Goal: Use online tool/utility: Use online tool/utility

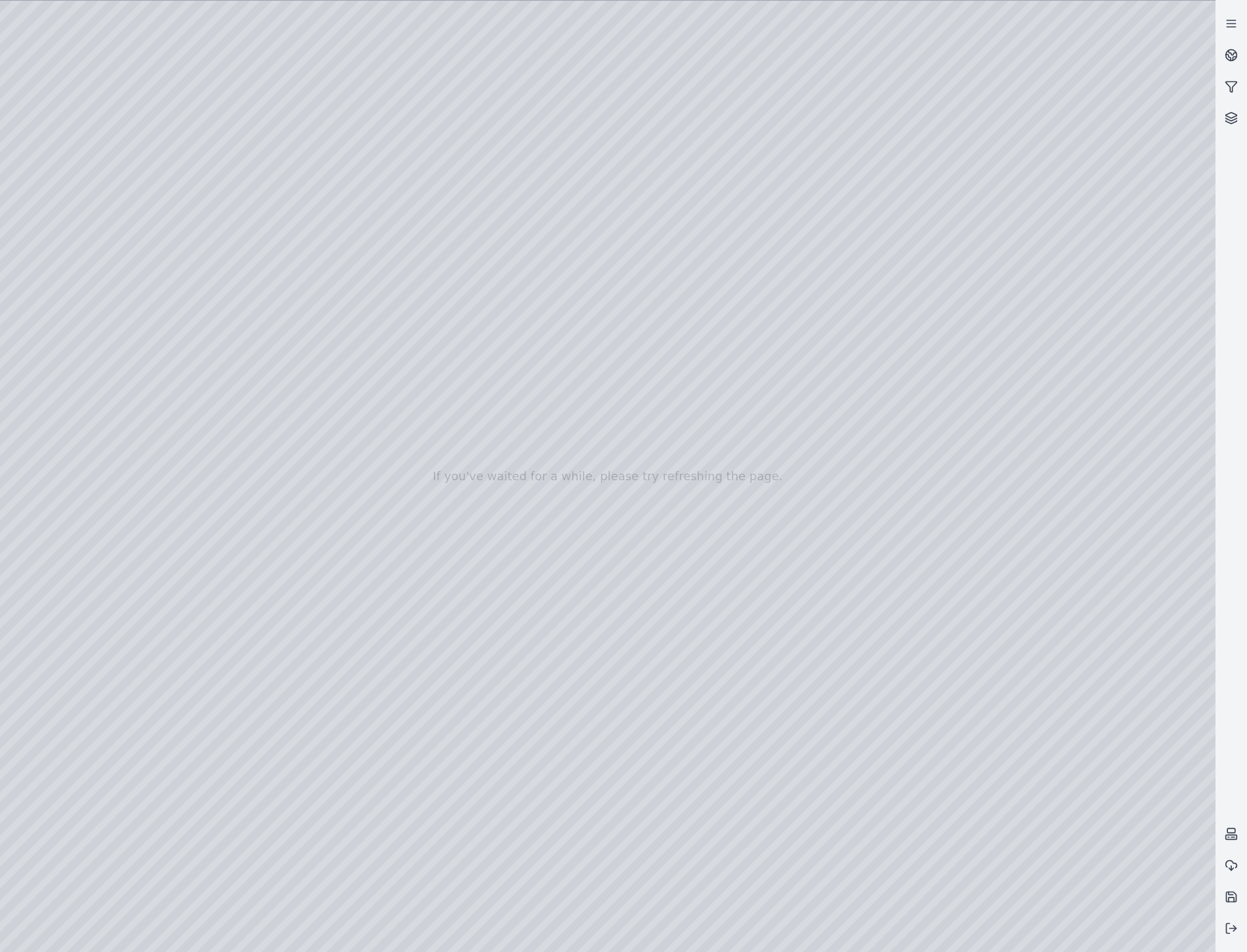
click at [246, 159] on div at bounding box center [607, 476] width 1215 height 951
click at [1186, 935] on div at bounding box center [607, 476] width 1215 height 951
click at [916, 638] on div at bounding box center [607, 476] width 1215 height 951
click at [258, 160] on div at bounding box center [607, 476] width 1215 height 951
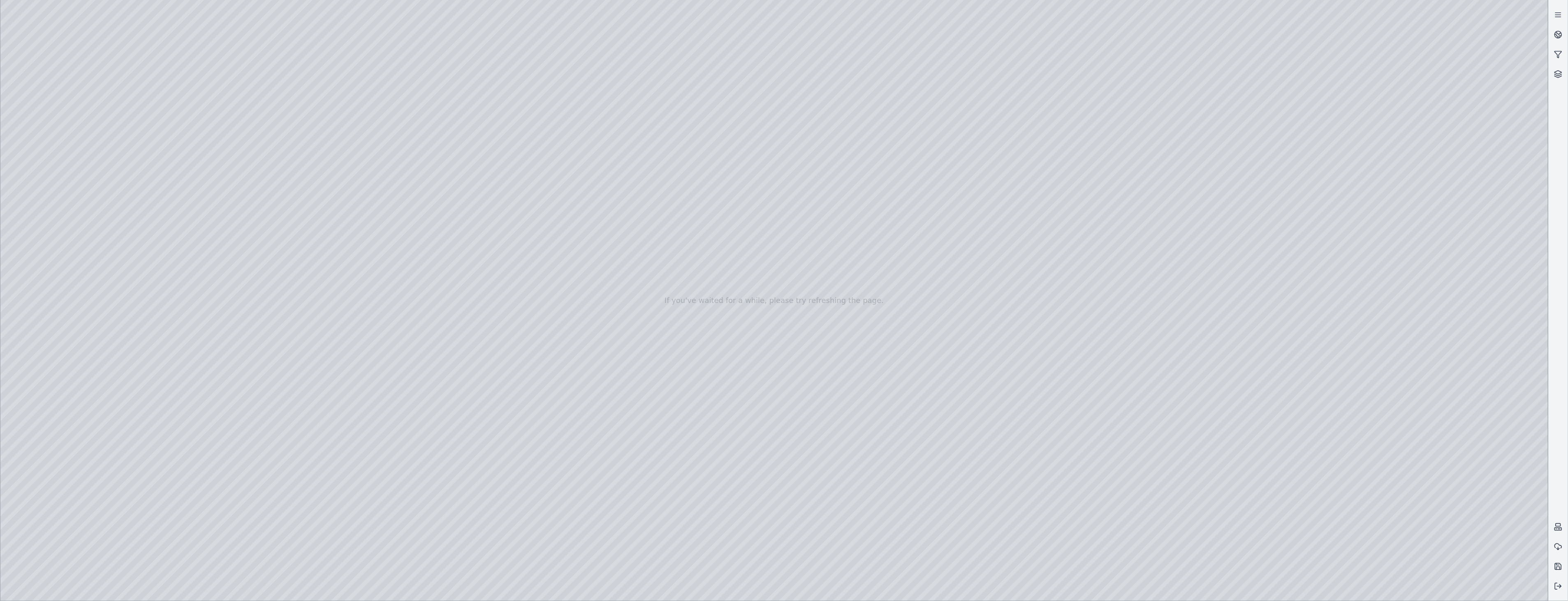
drag, startPoint x: 865, startPoint y: 528, endPoint x: 894, endPoint y: 543, distance: 32.6
click at [182, 124] on div at bounding box center [774, 300] width 1548 height 601
click at [781, 586] on div at bounding box center [774, 300] width 1548 height 601
drag, startPoint x: 1009, startPoint y: 502, endPoint x: 655, endPoint y: 500, distance: 354.0
click at [655, 500] on div at bounding box center [774, 300] width 1548 height 601
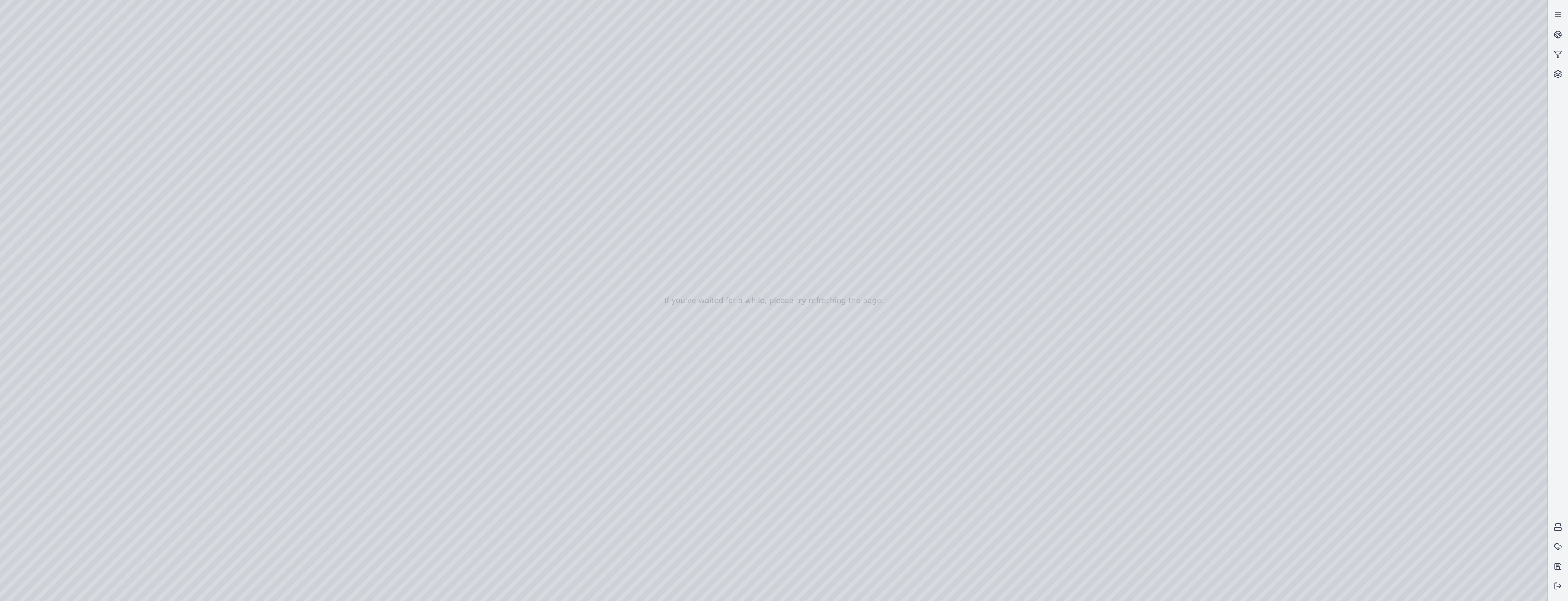
click at [781, 450] on div at bounding box center [774, 300] width 1548 height 601
drag, startPoint x: 1144, startPoint y: 479, endPoint x: 1150, endPoint y: 499, distance: 20.9
click at [781, 509] on div at bounding box center [774, 300] width 1548 height 601
click at [781, 398] on div at bounding box center [774, 300] width 1548 height 601
drag, startPoint x: 1119, startPoint y: 424, endPoint x: 1154, endPoint y: 436, distance: 37.0
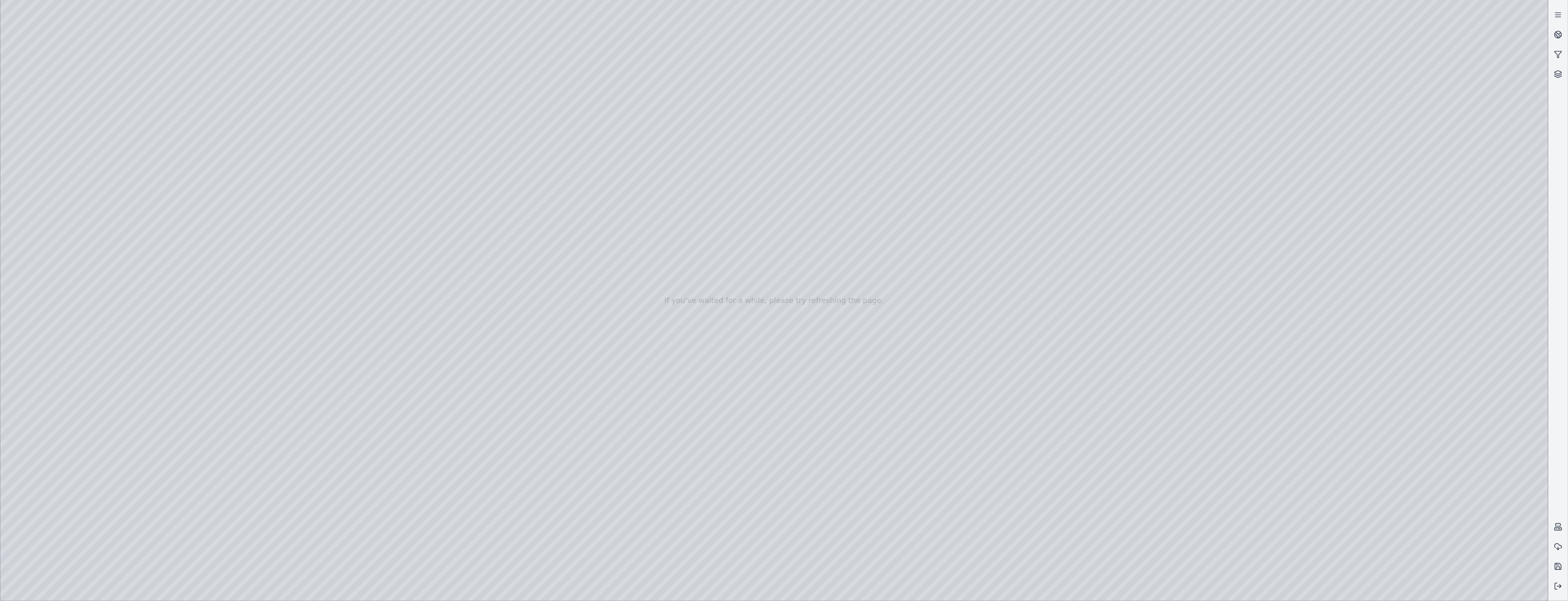
click at [198, 150] on div at bounding box center [774, 300] width 1548 height 601
click at [207, 152] on div at bounding box center [774, 300] width 1548 height 601
click at [781, 586] on div at bounding box center [774, 300] width 1548 height 601
click at [781, 448] on div at bounding box center [774, 300] width 1548 height 601
click at [53, 173] on div at bounding box center [774, 300] width 1548 height 601
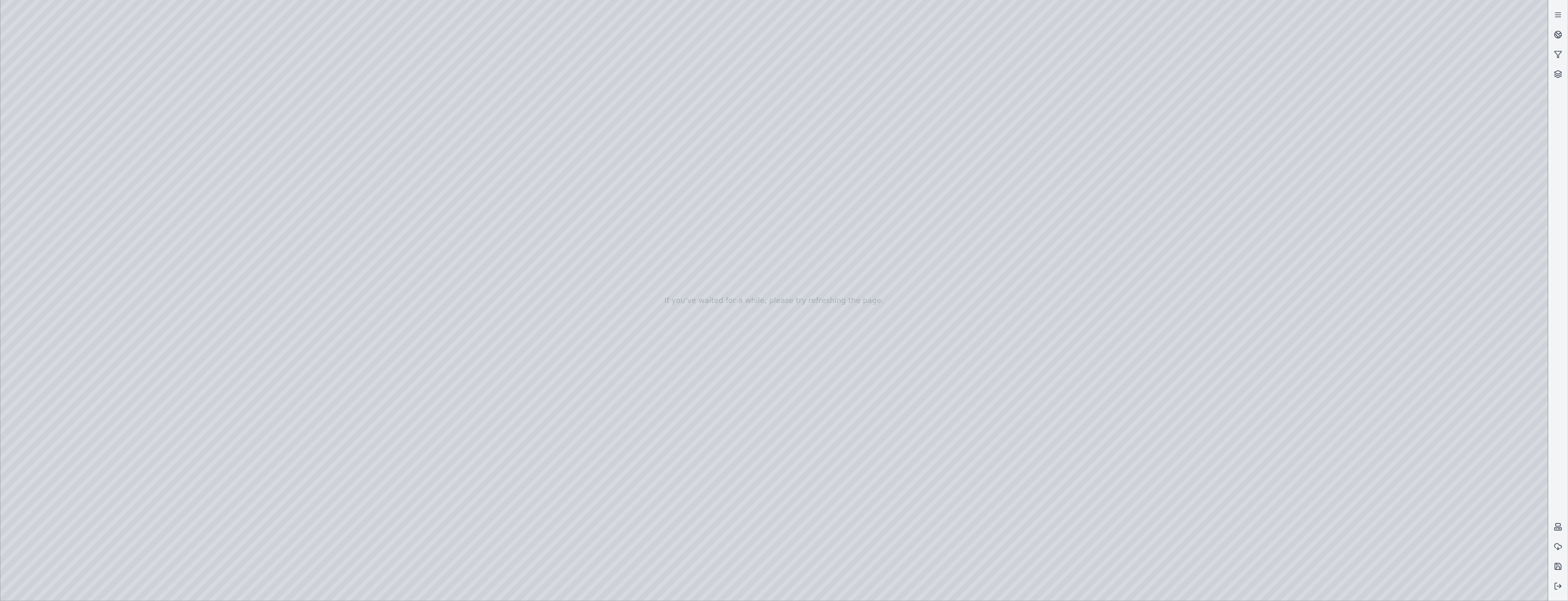
click at [267, 485] on div at bounding box center [774, 300] width 1548 height 601
click at [70, 153] on div at bounding box center [774, 300] width 1548 height 601
click at [183, 151] on div at bounding box center [774, 300] width 1548 height 601
click at [199, 122] on div at bounding box center [774, 300] width 1548 height 601
click at [59, 170] on div at bounding box center [774, 300] width 1548 height 601
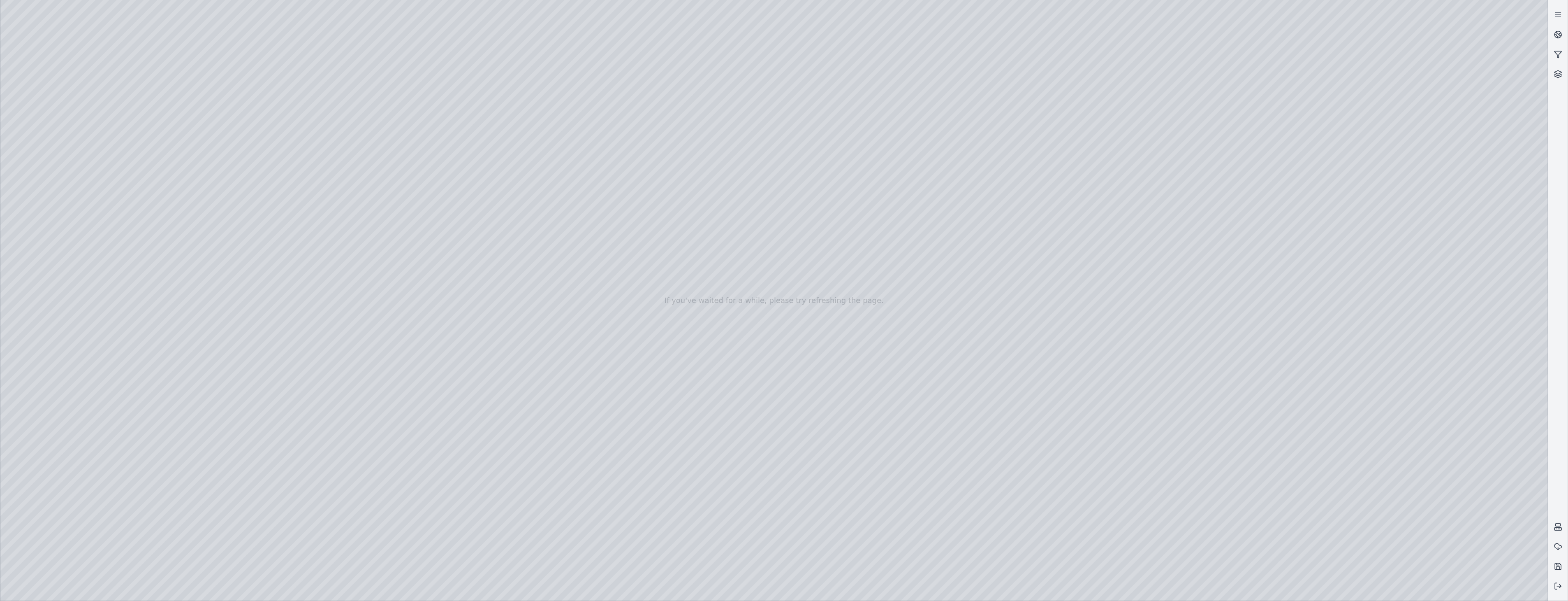
click at [781, 587] on div at bounding box center [774, 300] width 1548 height 601
drag, startPoint x: 655, startPoint y: 506, endPoint x: 570, endPoint y: 509, distance: 85.1
click at [570, 509] on div at bounding box center [774, 300] width 1548 height 601
click at [399, 496] on div at bounding box center [774, 300] width 1548 height 601
drag, startPoint x: 570, startPoint y: 502, endPoint x: 400, endPoint y: 506, distance: 170.0
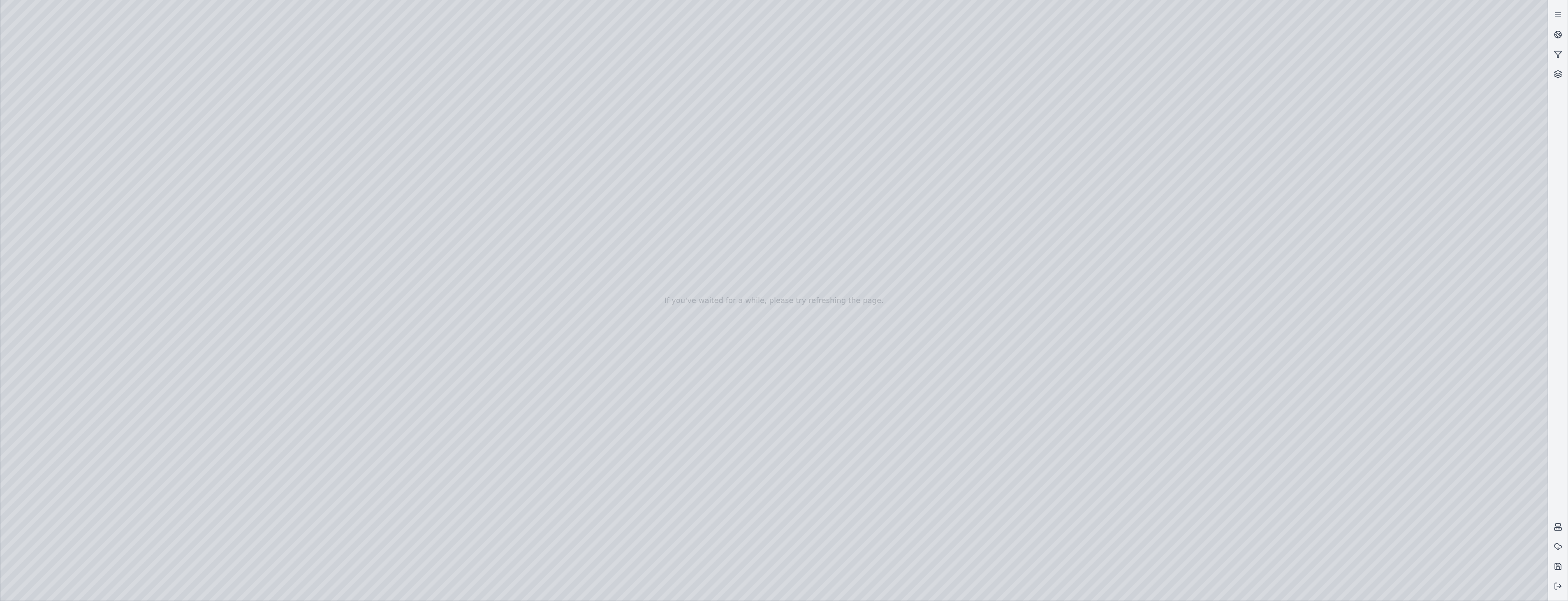
click at [400, 506] on div at bounding box center [774, 300] width 1548 height 601
click at [63, 479] on div at bounding box center [774, 300] width 1548 height 601
click at [96, 389] on div at bounding box center [774, 300] width 1548 height 601
drag, startPoint x: 400, startPoint y: 502, endPoint x: 484, endPoint y: 497, distance: 84.1
click at [484, 497] on div at bounding box center [774, 300] width 1548 height 601
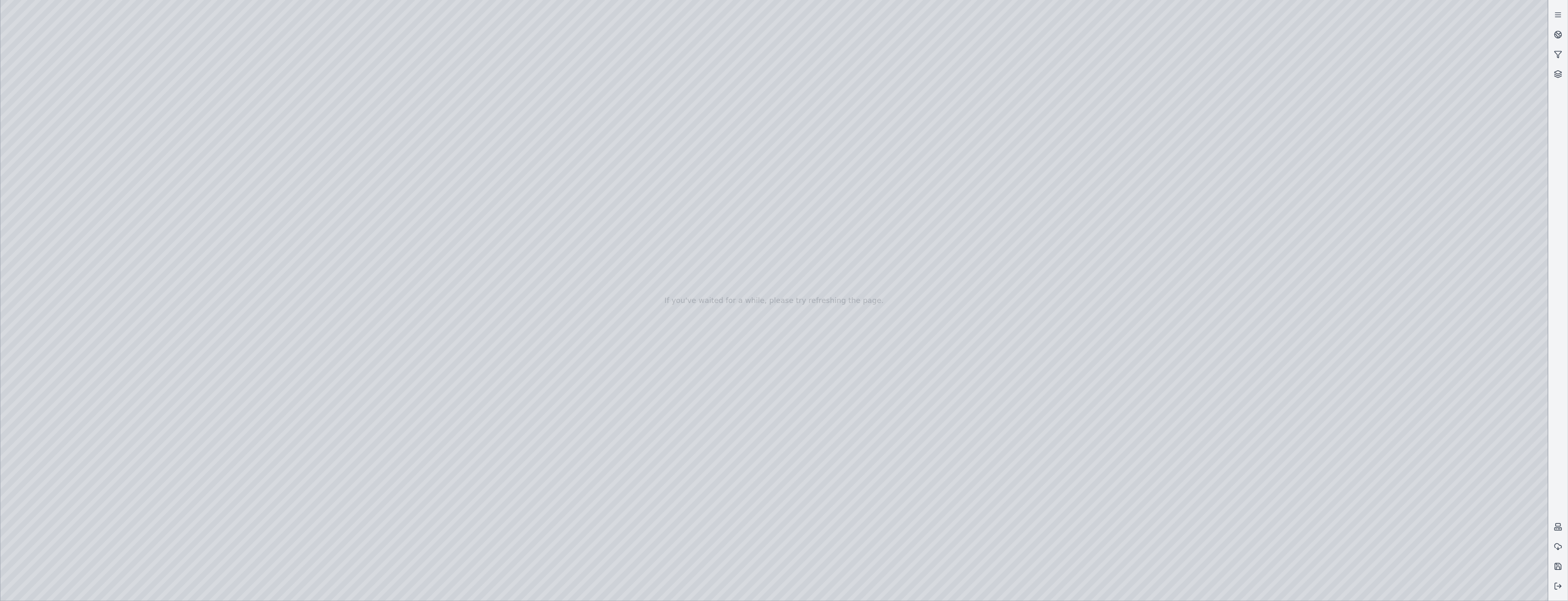
click at [781, 450] on div at bounding box center [774, 300] width 1548 height 601
click at [63, 150] on div at bounding box center [774, 300] width 1548 height 601
drag, startPoint x: 1022, startPoint y: 326, endPoint x: 959, endPoint y: 313, distance: 64.3
click at [161, 103] on div at bounding box center [774, 300] width 1548 height 601
click at [190, 123] on div at bounding box center [774, 300] width 1548 height 601
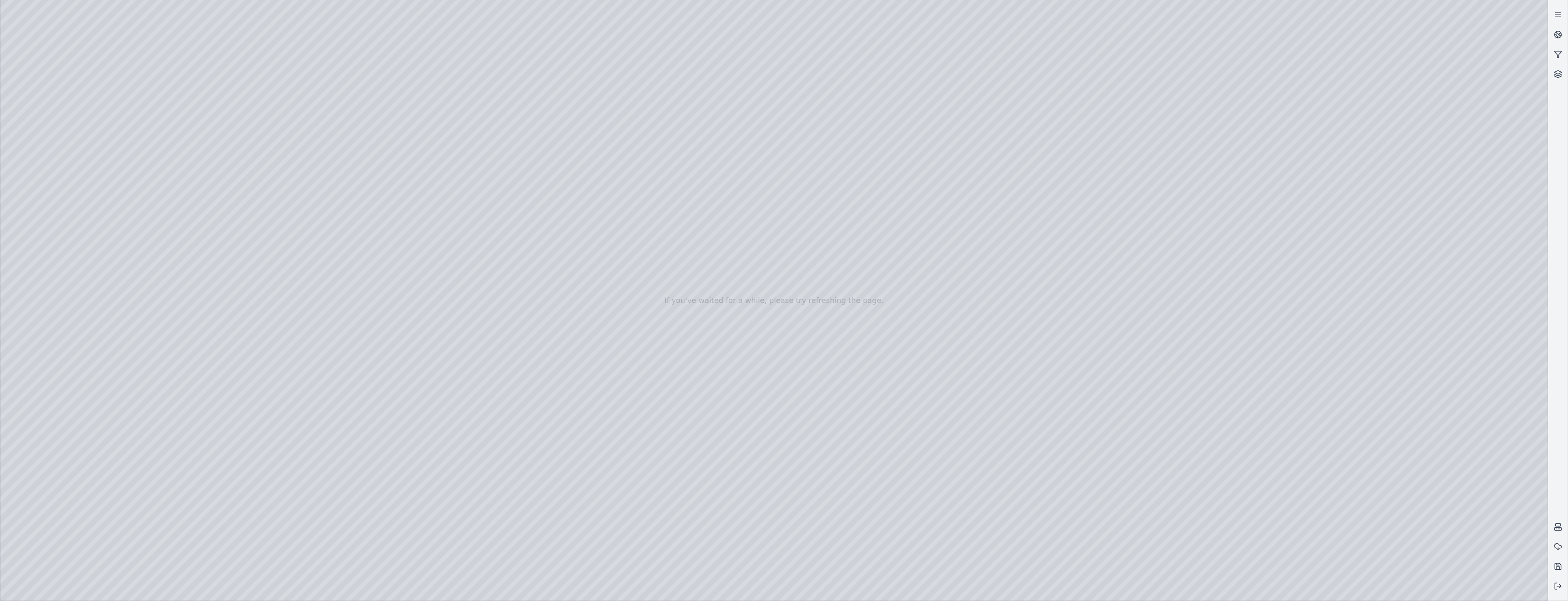
drag, startPoint x: 802, startPoint y: 489, endPoint x: 764, endPoint y: 414, distance: 84.1
click at [162, 175] on div at bounding box center [774, 300] width 1548 height 601
click at [185, 176] on div at bounding box center [774, 300] width 1548 height 601
click at [781, 586] on div at bounding box center [774, 300] width 1548 height 601
click at [64, 173] on div at bounding box center [774, 300] width 1548 height 601
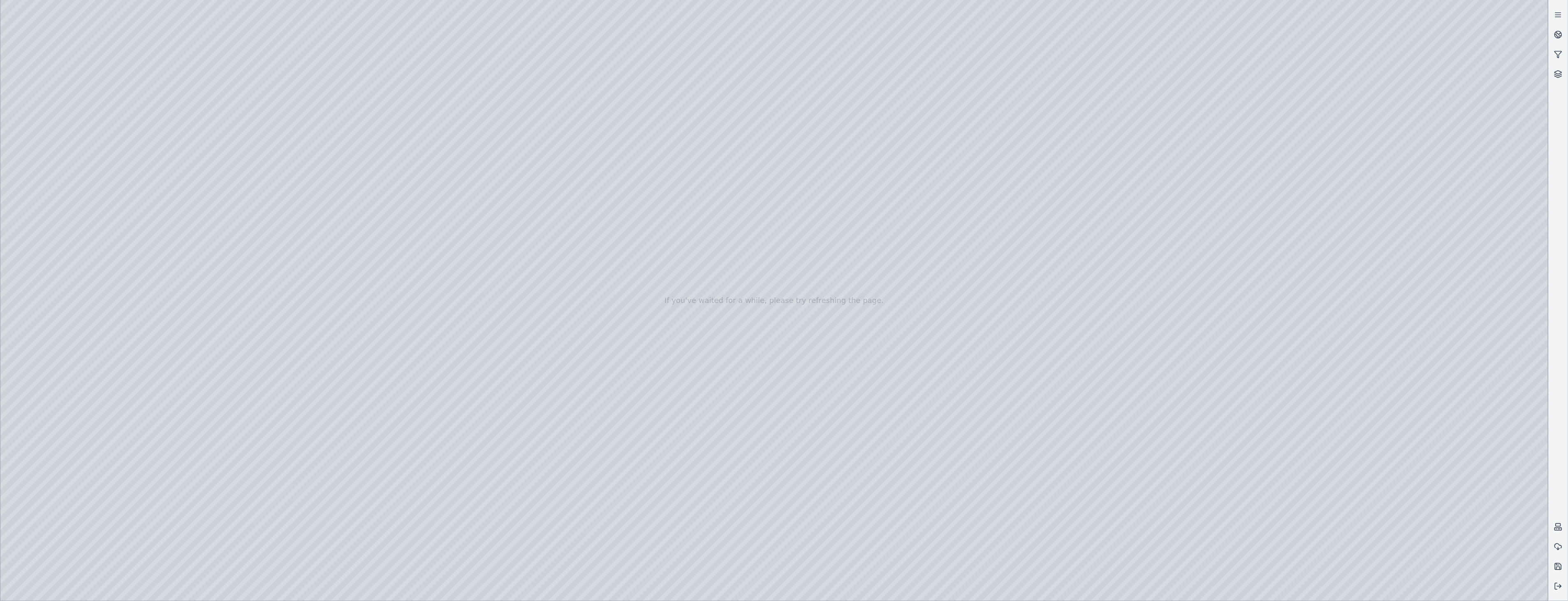
click at [38, 477] on div at bounding box center [774, 300] width 1548 height 601
click at [35, 480] on div at bounding box center [774, 300] width 1548 height 601
click at [35, 480] on div at bounding box center [774, 300] width 1548 height 601
click at [60, 155] on div at bounding box center [774, 300] width 1548 height 601
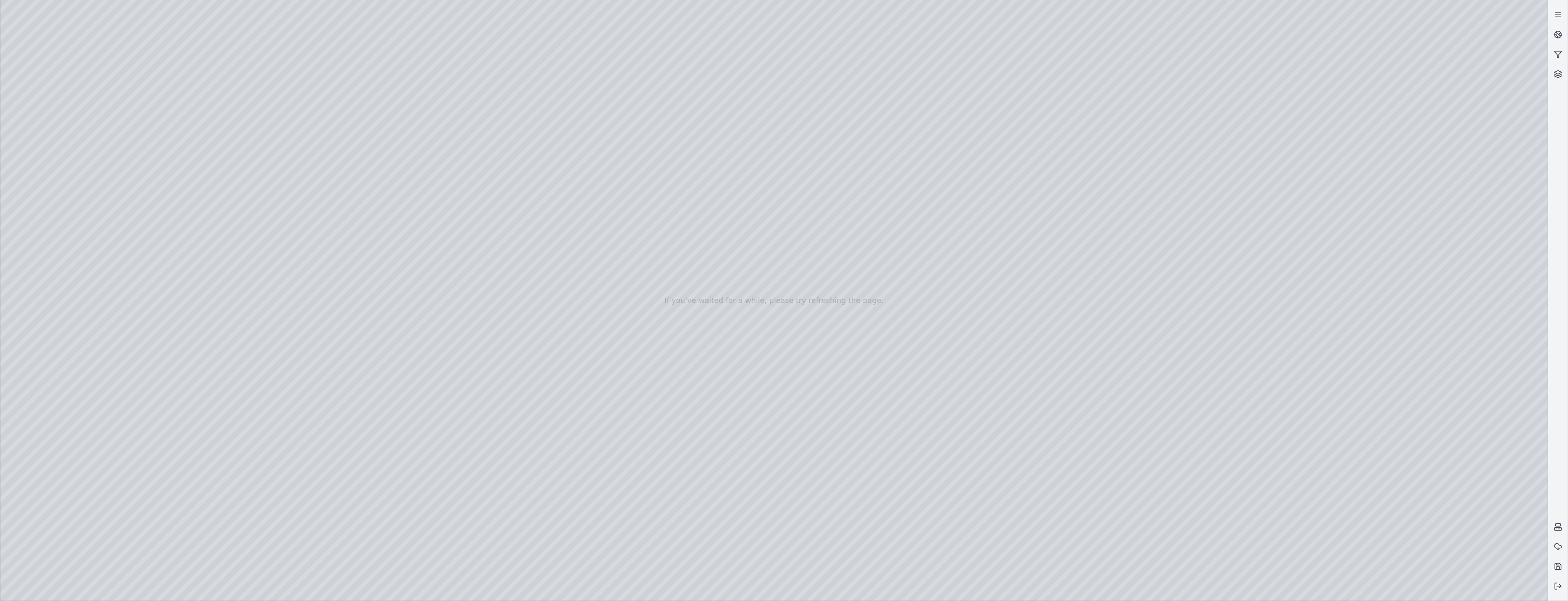
click at [191, 201] on div at bounding box center [774, 300] width 1548 height 601
click at [65, 171] on div at bounding box center [774, 300] width 1548 height 601
click at [68, 151] on div at bounding box center [774, 300] width 1548 height 601
click at [199, 151] on div at bounding box center [774, 300] width 1548 height 601
click at [781, 445] on div at bounding box center [774, 300] width 1548 height 601
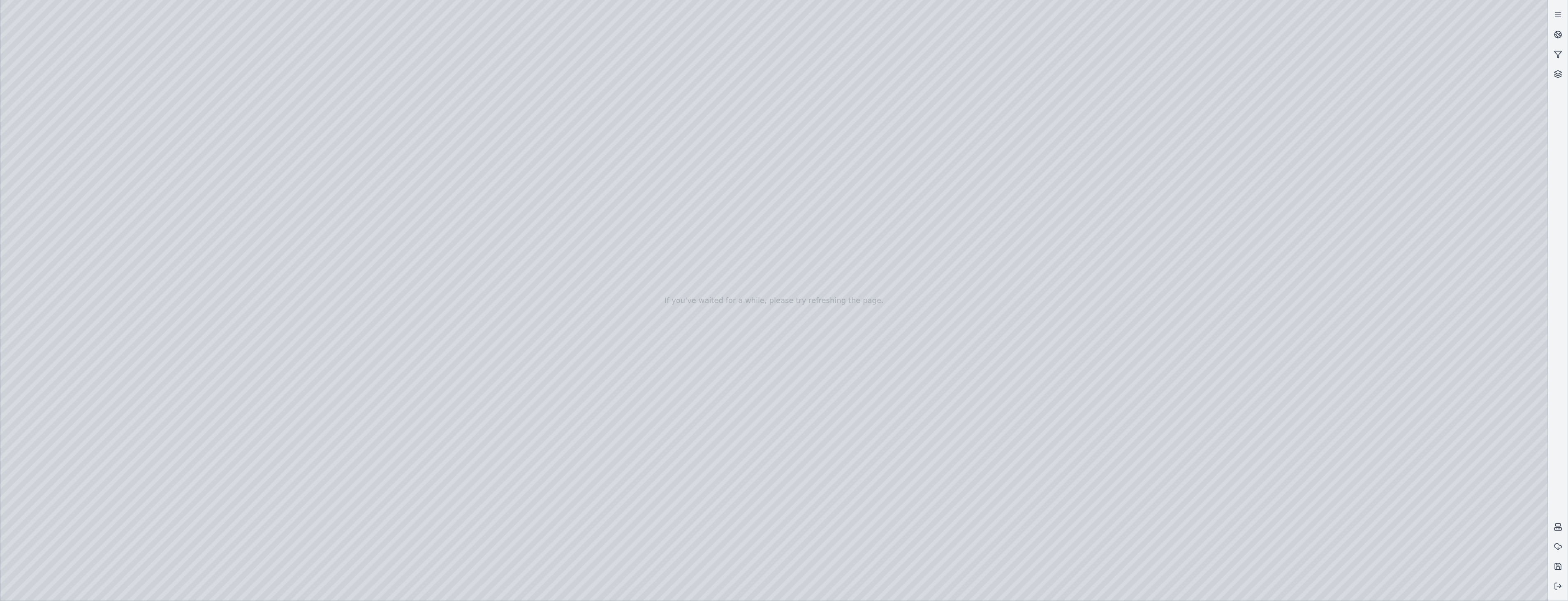
click at [57, 175] on div at bounding box center [774, 300] width 1548 height 601
click at [244, 342] on div at bounding box center [774, 300] width 1548 height 601
click at [218, 361] on div at bounding box center [774, 300] width 1548 height 601
click at [423, 306] on div at bounding box center [774, 300] width 1548 height 601
click at [389, 244] on div at bounding box center [774, 300] width 1548 height 601
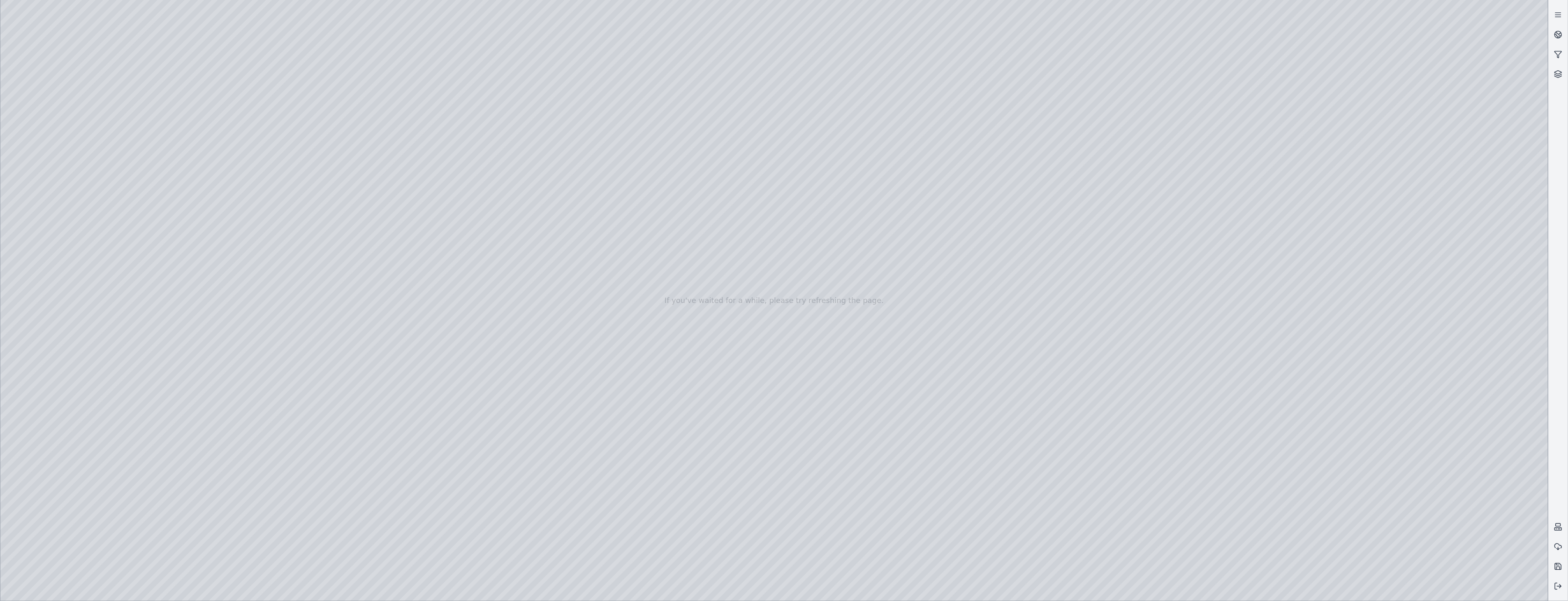
click at [403, 283] on div at bounding box center [774, 300] width 1548 height 601
click at [396, 242] on div at bounding box center [774, 300] width 1548 height 601
click at [454, 292] on div at bounding box center [774, 300] width 1548 height 601
click at [490, 147] on div at bounding box center [774, 300] width 1548 height 601
click at [63, 149] on div at bounding box center [774, 300] width 1548 height 601
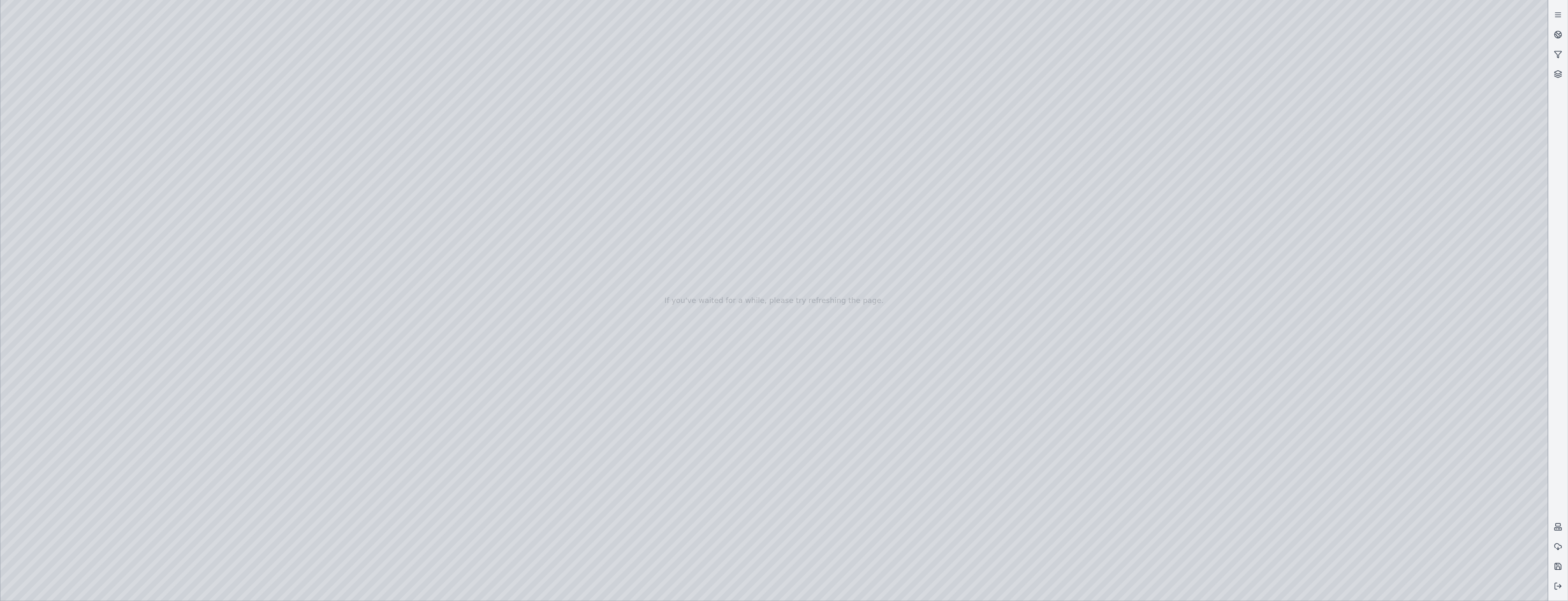
click at [188, 275] on div at bounding box center [774, 300] width 1548 height 601
click at [268, 273] on div at bounding box center [774, 300] width 1548 height 601
click at [242, 312] on div at bounding box center [774, 300] width 1548 height 601
click at [182, 277] on div at bounding box center [774, 300] width 1548 height 601
drag, startPoint x: 151, startPoint y: 275, endPoint x: 210, endPoint y: 273, distance: 59.0
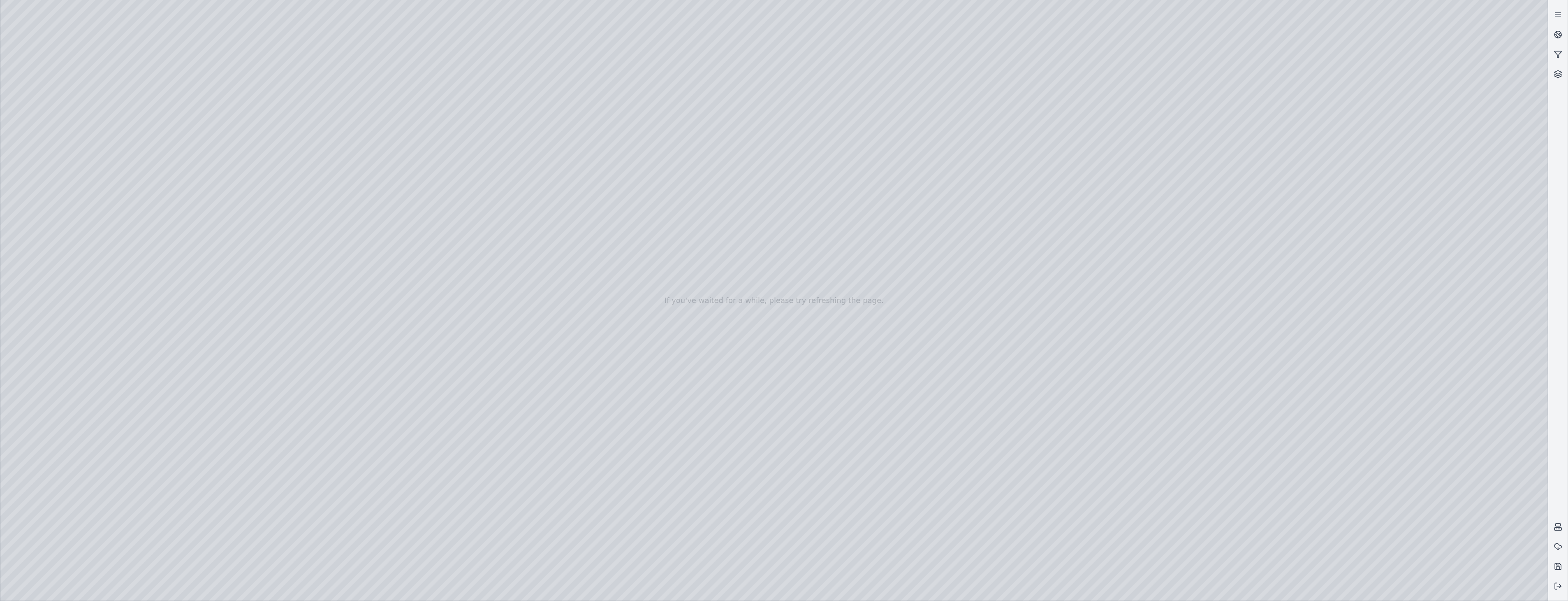
click at [210, 273] on div at bounding box center [774, 300] width 1548 height 601
click at [261, 314] on div at bounding box center [774, 300] width 1548 height 601
click at [268, 273] on div at bounding box center [774, 300] width 1548 height 601
click at [64, 174] on div at bounding box center [774, 300] width 1548 height 601
click at [242, 365] on div at bounding box center [774, 300] width 1548 height 601
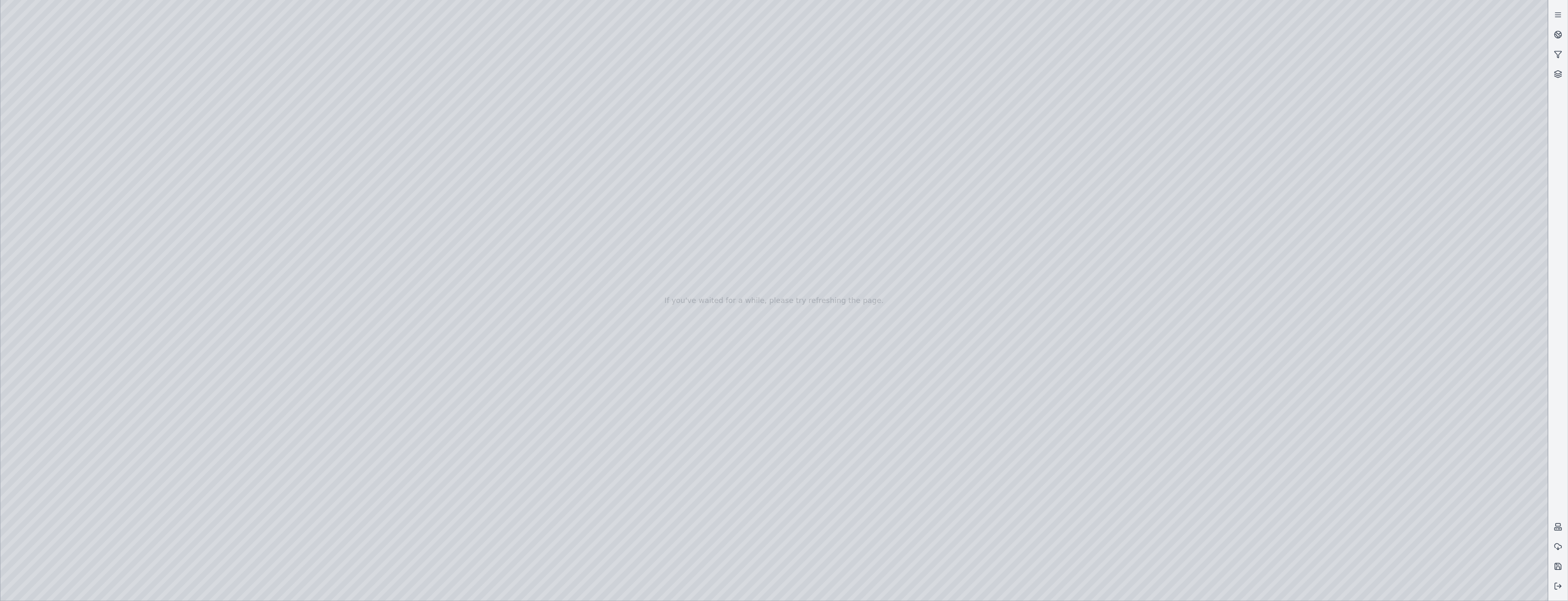
click at [230, 385] on div at bounding box center [774, 300] width 1548 height 601
click at [401, 244] on div at bounding box center [774, 300] width 1548 height 601
click at [429, 284] on div at bounding box center [774, 300] width 1548 height 601
click at [489, 147] on div at bounding box center [774, 300] width 1548 height 601
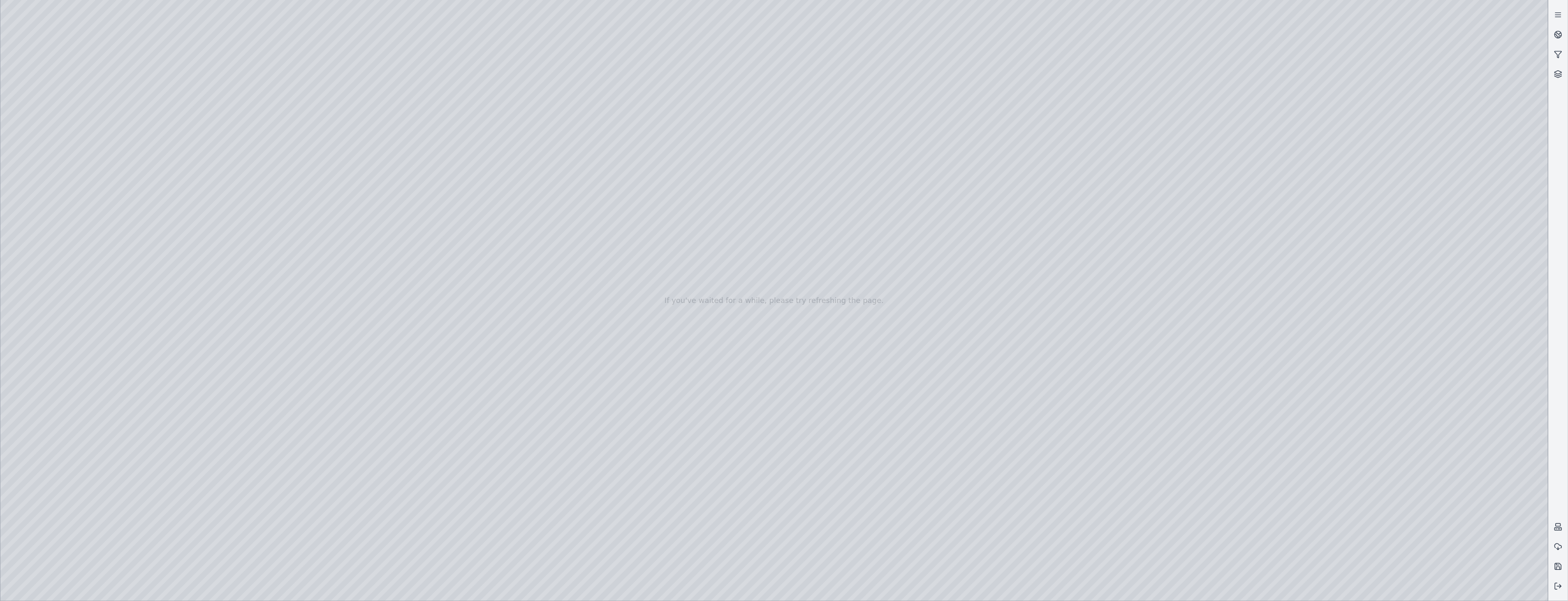
click at [68, 152] on div at bounding box center [774, 300] width 1548 height 601
click at [203, 400] on div at bounding box center [774, 300] width 1548 height 601
click at [271, 401] on div at bounding box center [774, 300] width 1548 height 601
click at [234, 440] on div at bounding box center [774, 300] width 1548 height 601
click at [215, 405] on div at bounding box center [774, 300] width 1548 height 601
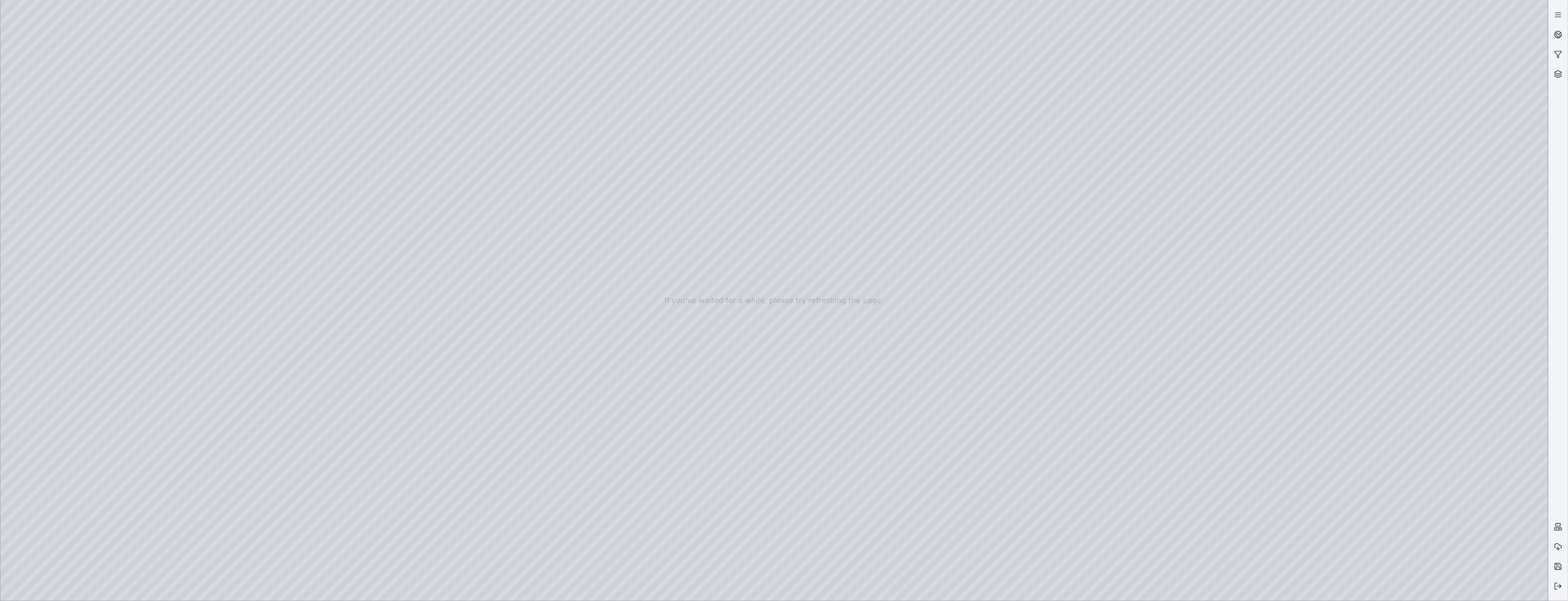
drag, startPoint x: 235, startPoint y: 398, endPoint x: 180, endPoint y: 413, distance: 57.0
click at [148, 398] on div at bounding box center [774, 300] width 1548 height 601
click at [322, 415] on div at bounding box center [774, 300] width 1548 height 601
click at [64, 173] on div at bounding box center [774, 300] width 1548 height 601
click at [240, 388] on div at bounding box center [774, 300] width 1548 height 601
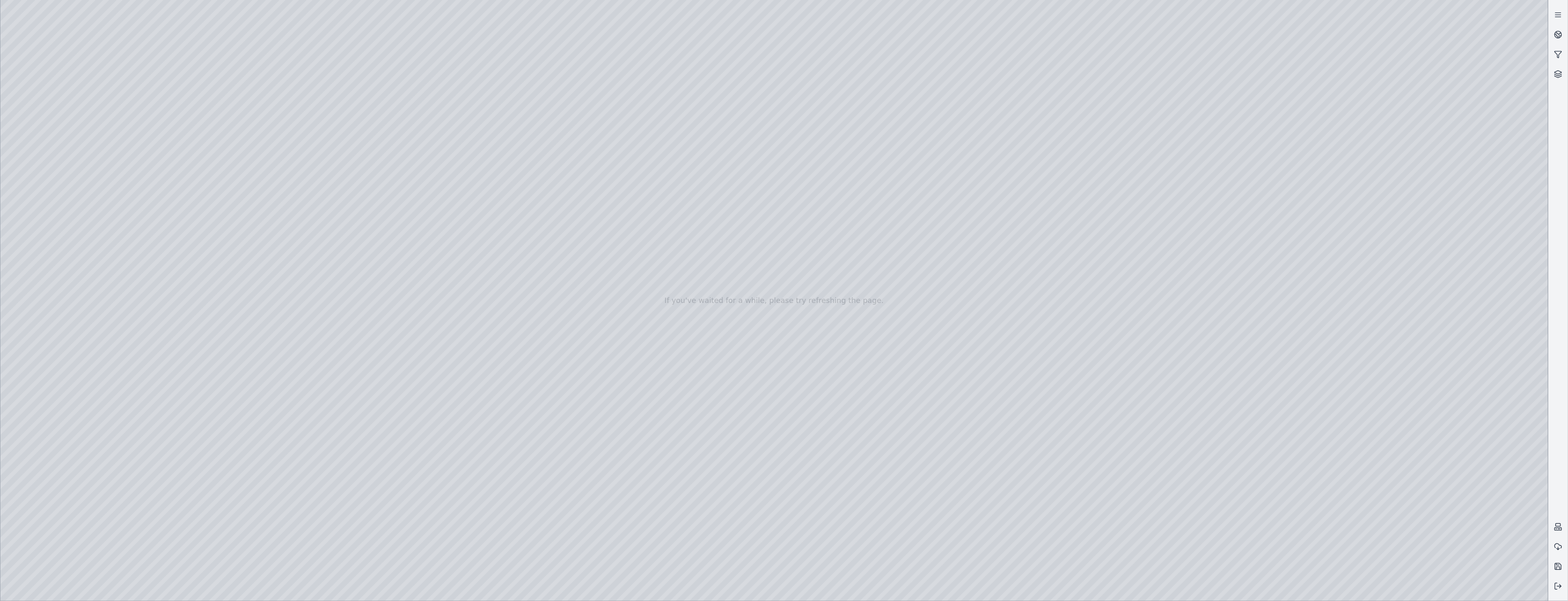
click at [232, 406] on div at bounding box center [774, 300] width 1548 height 601
click at [391, 241] on div at bounding box center [774, 300] width 1548 height 601
click at [459, 175] on div at bounding box center [774, 300] width 1548 height 601
click at [494, 147] on div at bounding box center [774, 300] width 1548 height 601
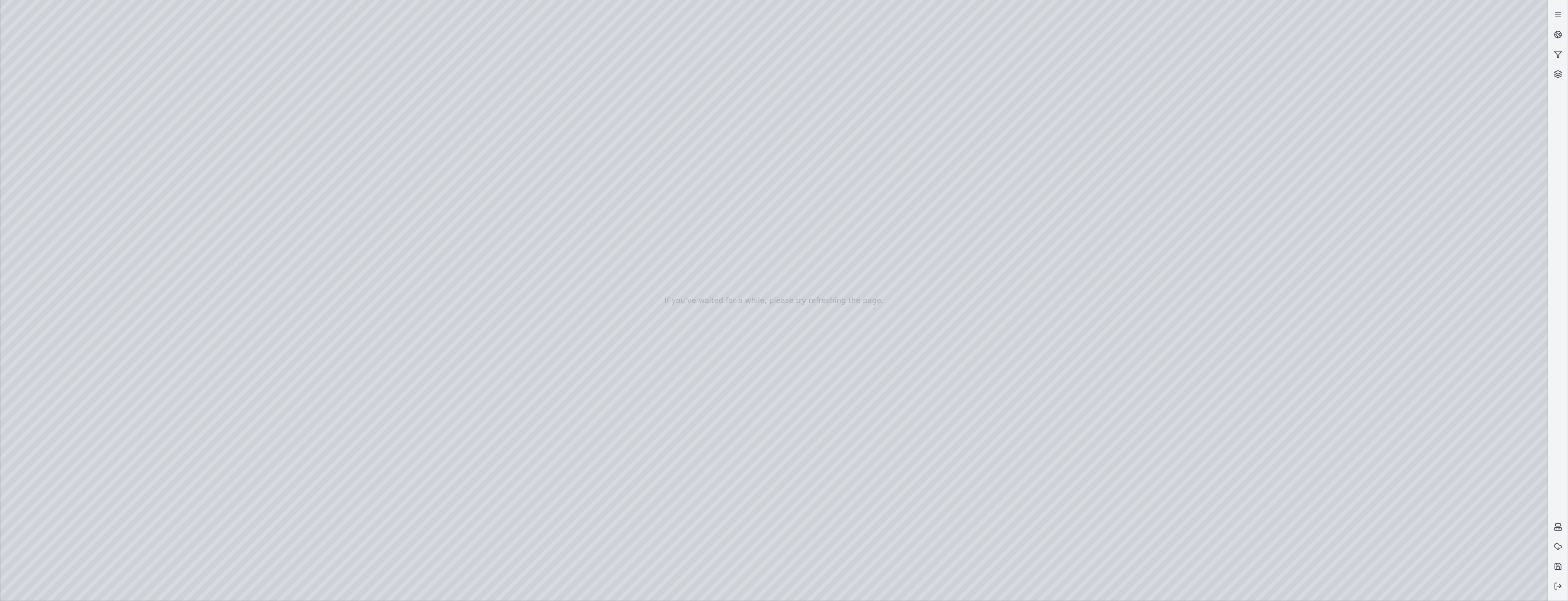
click at [63, 151] on div at bounding box center [774, 300] width 1548 height 601
click at [191, 424] on div at bounding box center [774, 300] width 1548 height 601
click at [268, 425] on div at bounding box center [774, 300] width 1548 height 601
click at [237, 464] on div at bounding box center [774, 300] width 1548 height 601
click at [189, 427] on div at bounding box center [774, 300] width 1548 height 601
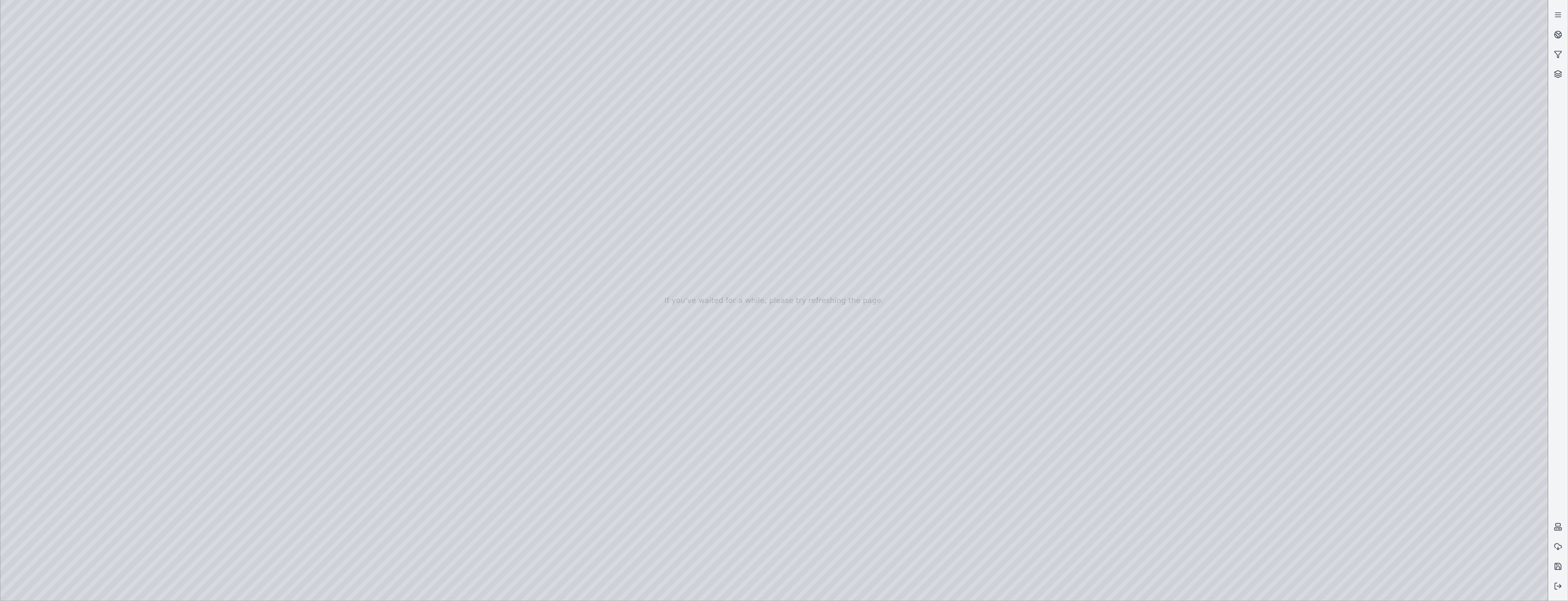
drag, startPoint x: 151, startPoint y: 425, endPoint x: 229, endPoint y: 422, distance: 78.1
click at [229, 422] on div at bounding box center [774, 300] width 1548 height 601
click at [393, 375] on div at bounding box center [774, 300] width 1548 height 601
click at [68, 175] on div at bounding box center [774, 300] width 1548 height 601
click at [246, 408] on div at bounding box center [774, 300] width 1548 height 601
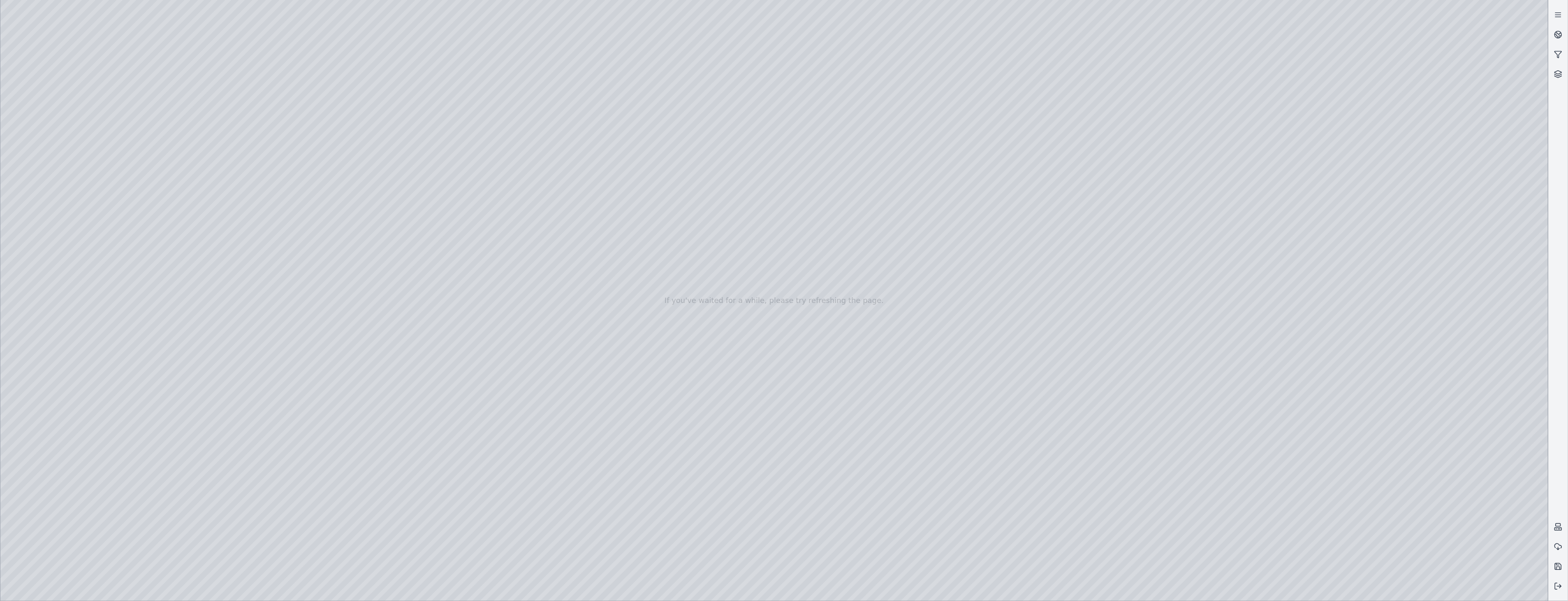
click at [223, 427] on div at bounding box center [774, 300] width 1548 height 601
click at [390, 245] on div at bounding box center [774, 300] width 1548 height 601
click at [391, 244] on div at bounding box center [774, 300] width 1548 height 601
click at [480, 184] on div at bounding box center [774, 300] width 1548 height 601
click at [490, 147] on div at bounding box center [774, 300] width 1548 height 601
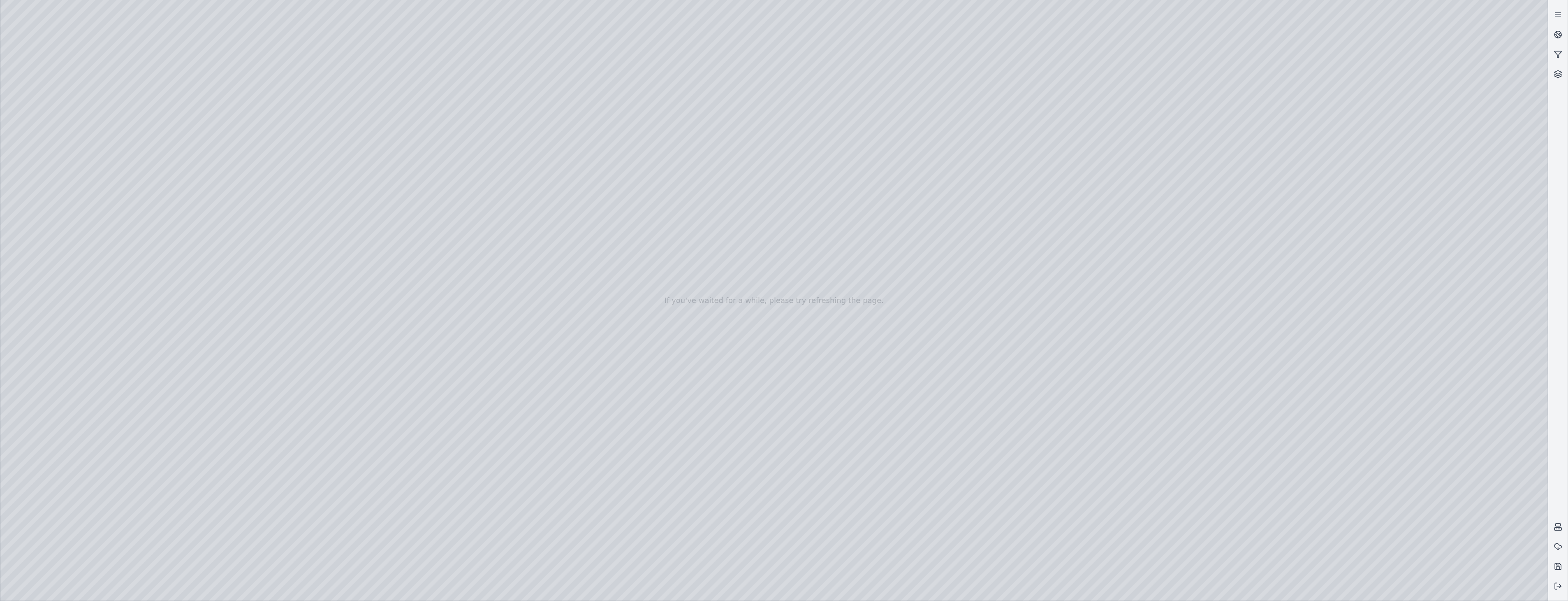
click at [58, 150] on div at bounding box center [774, 300] width 1548 height 601
click at [196, 475] on div at bounding box center [774, 300] width 1548 height 601
click at [271, 474] on div at bounding box center [774, 300] width 1548 height 601
click at [240, 514] on div at bounding box center [774, 300] width 1548 height 601
click at [206, 478] on div at bounding box center [774, 300] width 1548 height 601
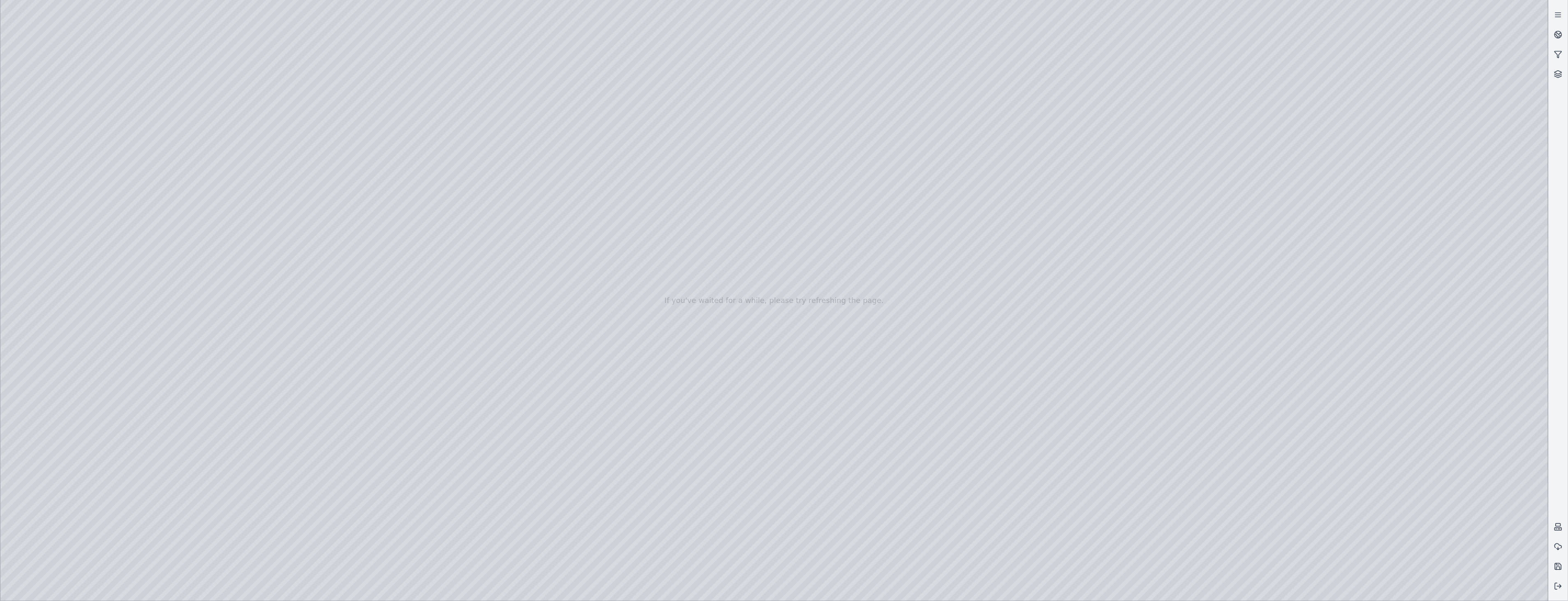
drag, startPoint x: 153, startPoint y: 475, endPoint x: 245, endPoint y: 475, distance: 92.0
click at [245, 475] on div at bounding box center [774, 300] width 1548 height 601
click at [260, 522] on div at bounding box center [774, 300] width 1548 height 601
click at [189, 273] on div at bounding box center [774, 300] width 1548 height 601
click at [182, 215] on div at bounding box center [774, 300] width 1548 height 601
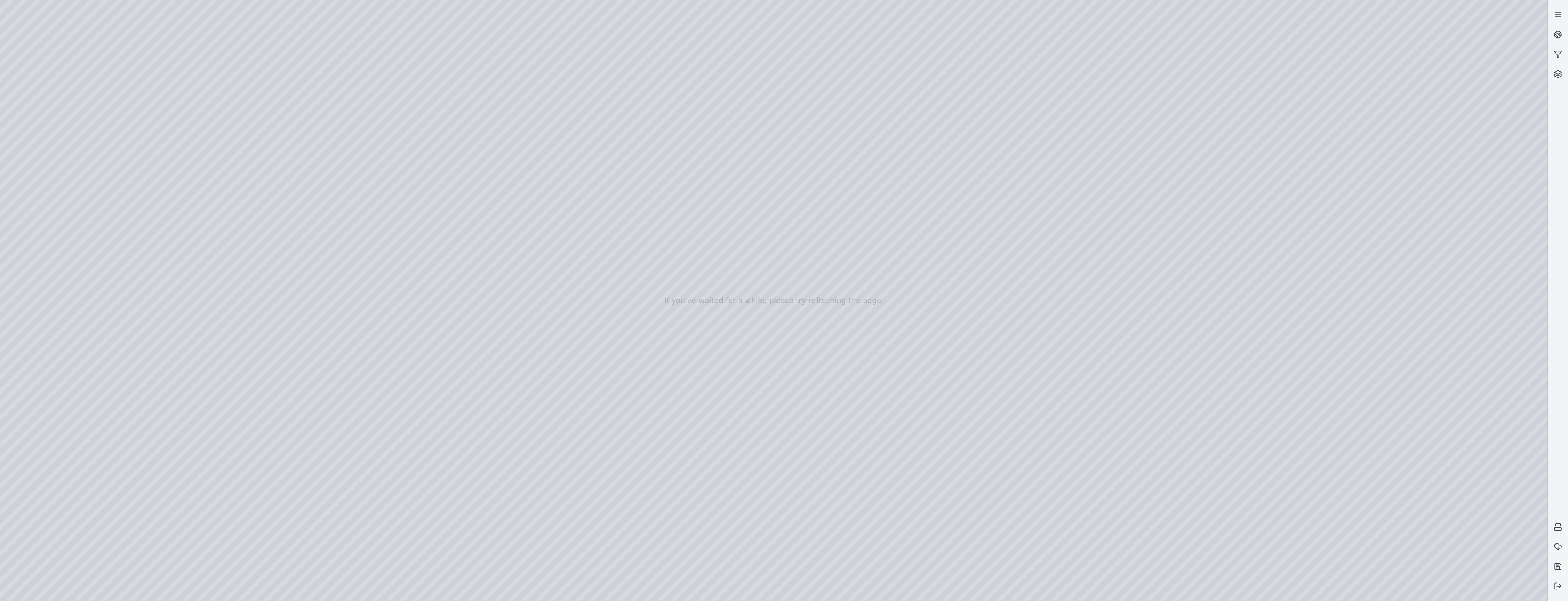
click at [62, 170] on div at bounding box center [774, 300] width 1548 height 601
click at [75, 150] on div at bounding box center [774, 300] width 1548 height 601
click at [57, 170] on div at bounding box center [774, 300] width 1548 height 601
click at [57, 147] on div at bounding box center [774, 300] width 1548 height 601
click at [186, 392] on div at bounding box center [774, 300] width 1548 height 601
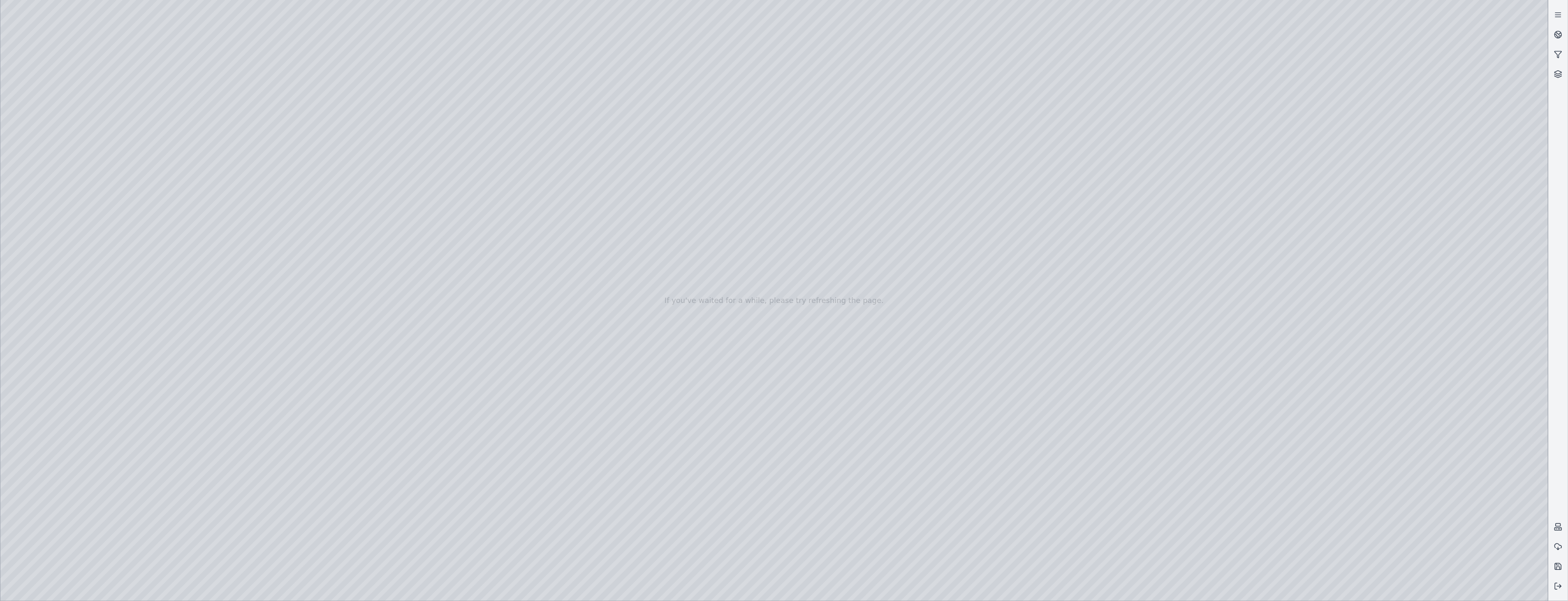
click at [167, 363] on div at bounding box center [774, 300] width 1548 height 601
click at [180, 391] on div at bounding box center [774, 300] width 1548 height 601
click at [181, 389] on div at bounding box center [774, 300] width 1548 height 601
drag, startPoint x: 290, startPoint y: 283, endPoint x: 281, endPoint y: 18, distance: 265.2
click at [281, 18] on div at bounding box center [774, 300] width 1548 height 601
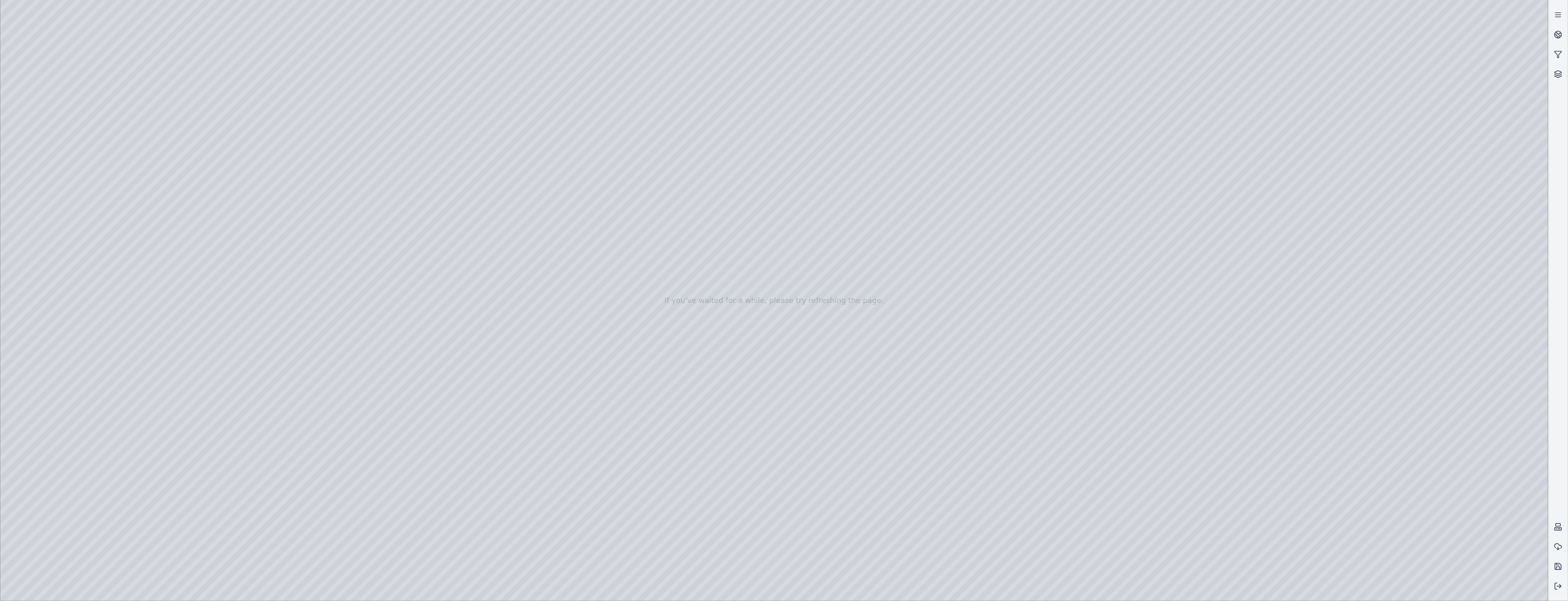
click at [57, 172] on div at bounding box center [774, 300] width 1548 height 601
click at [121, 397] on div at bounding box center [774, 300] width 1548 height 601
click at [124, 463] on div at bounding box center [774, 300] width 1548 height 601
click at [65, 151] on div at bounding box center [774, 300] width 1548 height 601
click at [52, 170] on div at bounding box center [774, 300] width 1548 height 601
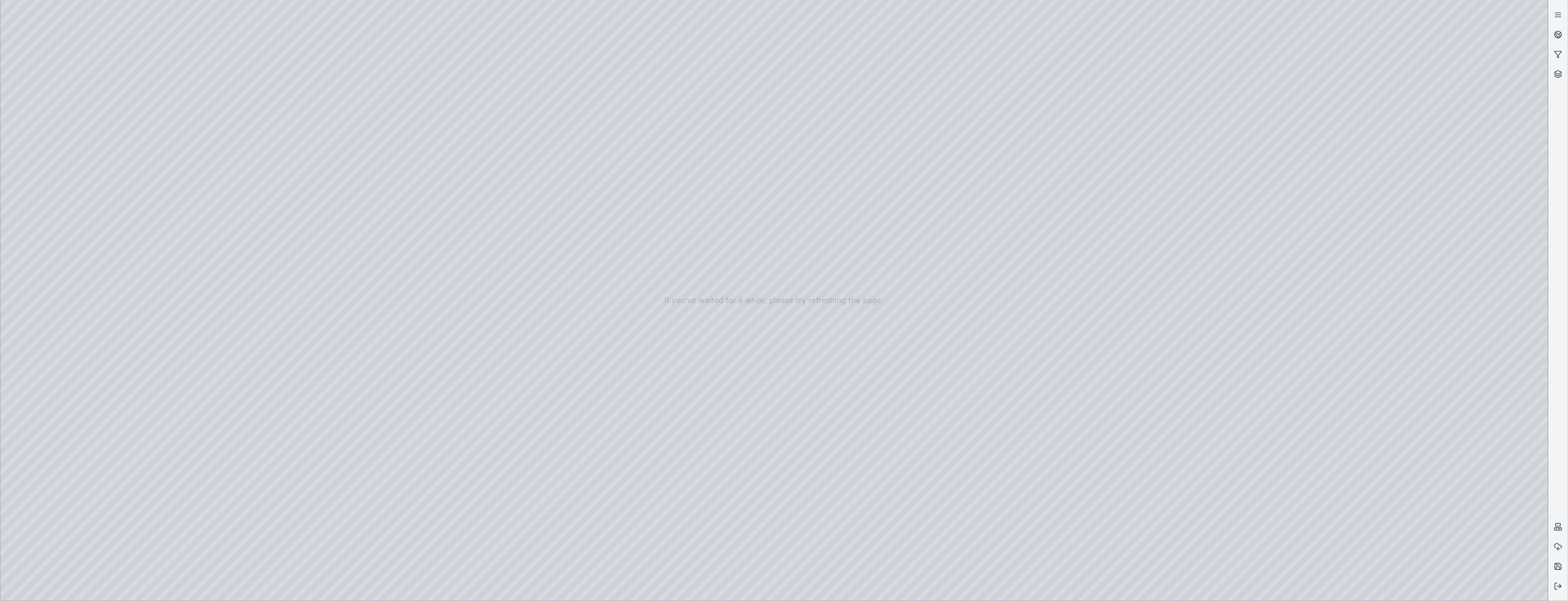
click at [246, 414] on div at bounding box center [774, 300] width 1548 height 601
click at [222, 435] on div at bounding box center [774, 300] width 1548 height 601
click at [420, 239] on div at bounding box center [774, 300] width 1548 height 601
click at [422, 243] on div at bounding box center [774, 300] width 1548 height 601
click at [480, 173] on div at bounding box center [774, 300] width 1548 height 601
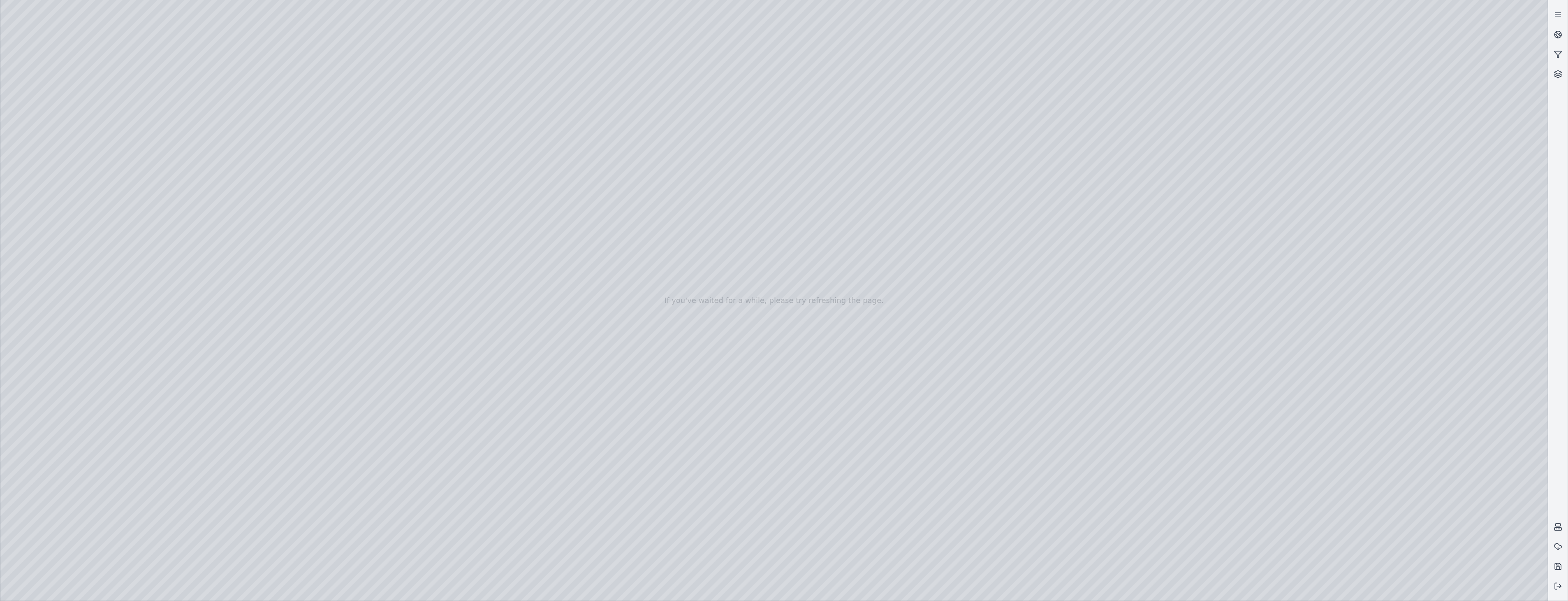
click at [491, 150] on div at bounding box center [774, 300] width 1548 height 601
click at [60, 151] on div at bounding box center [774, 300] width 1548 height 601
click at [193, 499] on div at bounding box center [774, 300] width 1548 height 601
click at [266, 501] on div at bounding box center [774, 300] width 1548 height 601
click at [236, 539] on div at bounding box center [774, 300] width 1548 height 601
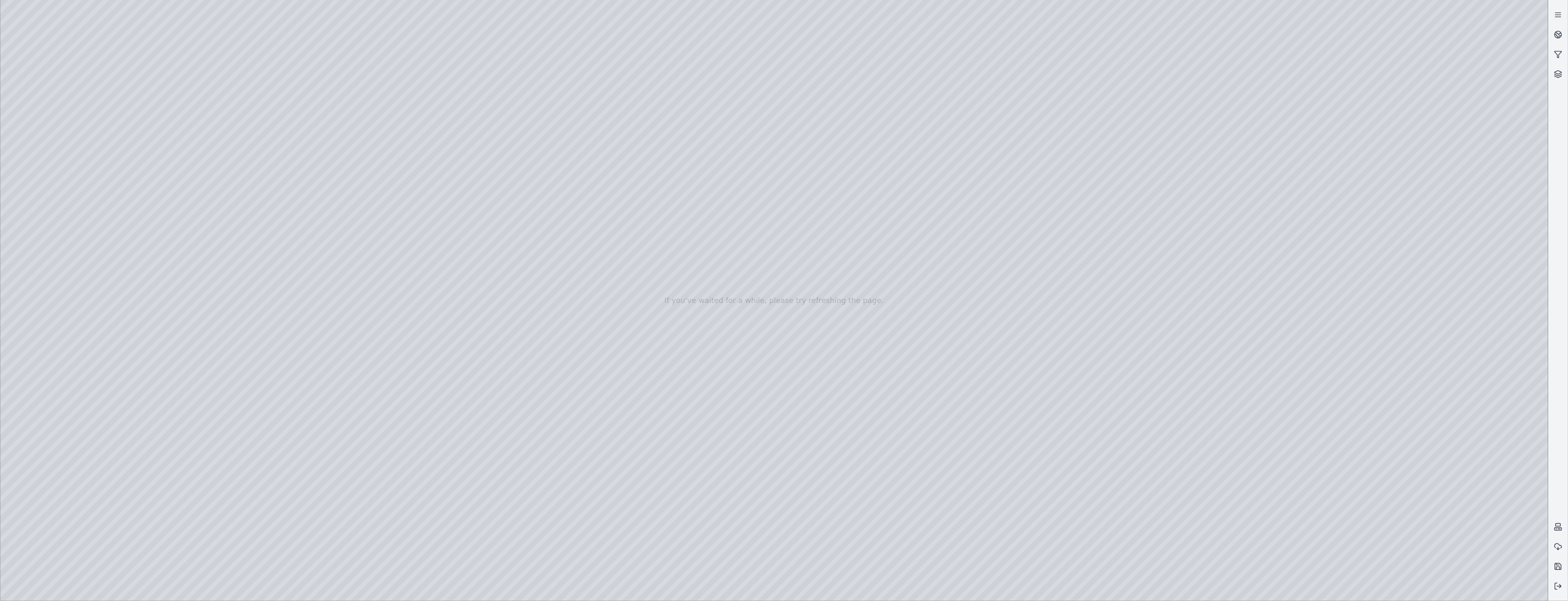
click at [204, 501] on div at bounding box center [774, 300] width 1548 height 601
drag, startPoint x: 150, startPoint y: 499, endPoint x: 246, endPoint y: 501, distance: 96.0
click at [246, 501] on div at bounding box center [774, 300] width 1548 height 601
click at [382, 456] on div at bounding box center [774, 300] width 1548 height 601
click at [383, 555] on div at bounding box center [774, 300] width 1548 height 601
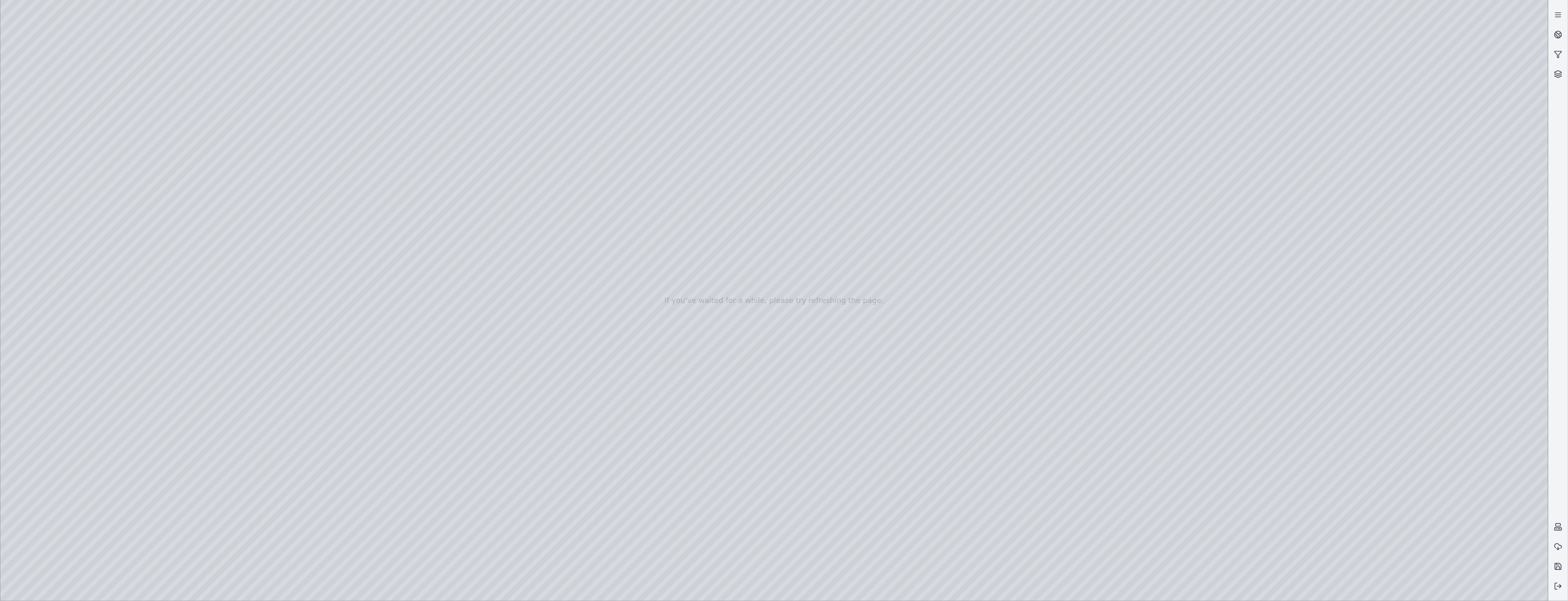
click at [196, 502] on div at bounding box center [774, 300] width 1548 height 601
click at [61, 172] on div at bounding box center [774, 300] width 1548 height 601
click at [245, 437] on div at bounding box center [774, 300] width 1548 height 601
click at [228, 454] on div at bounding box center [774, 300] width 1548 height 601
click at [398, 244] on div at bounding box center [774, 300] width 1548 height 601
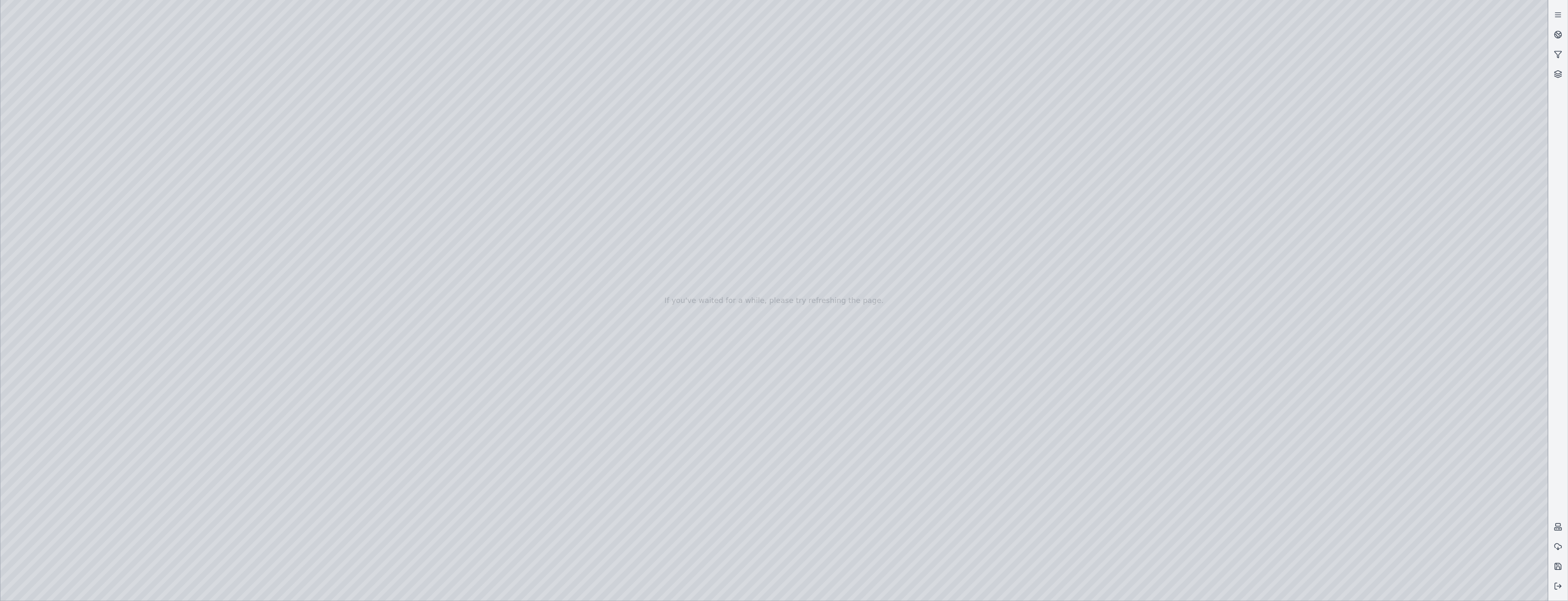
click at [483, 309] on div at bounding box center [774, 300] width 1548 height 601
click at [397, 245] on div at bounding box center [774, 300] width 1548 height 601
click at [478, 174] on div at bounding box center [774, 300] width 1548 height 601
click at [489, 148] on div at bounding box center [774, 300] width 1548 height 601
click at [64, 151] on div at bounding box center [774, 300] width 1548 height 601
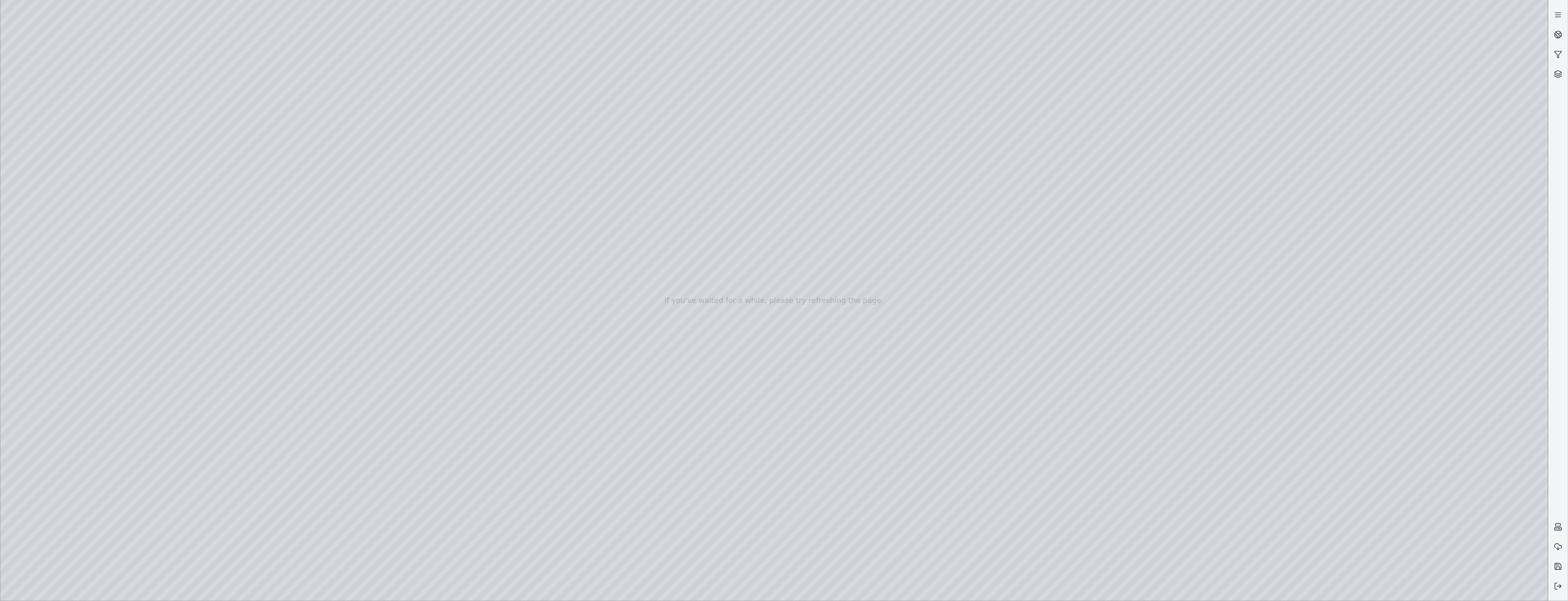
click at [266, 520] on div at bounding box center [774, 300] width 1548 height 601
click at [270, 520] on div at bounding box center [774, 300] width 1548 height 601
click at [781, 565] on icon at bounding box center [1558, 564] width 3 height 2
click at [266, 520] on div at bounding box center [774, 300] width 1548 height 601
click at [236, 559] on div at bounding box center [774, 300] width 1548 height 601
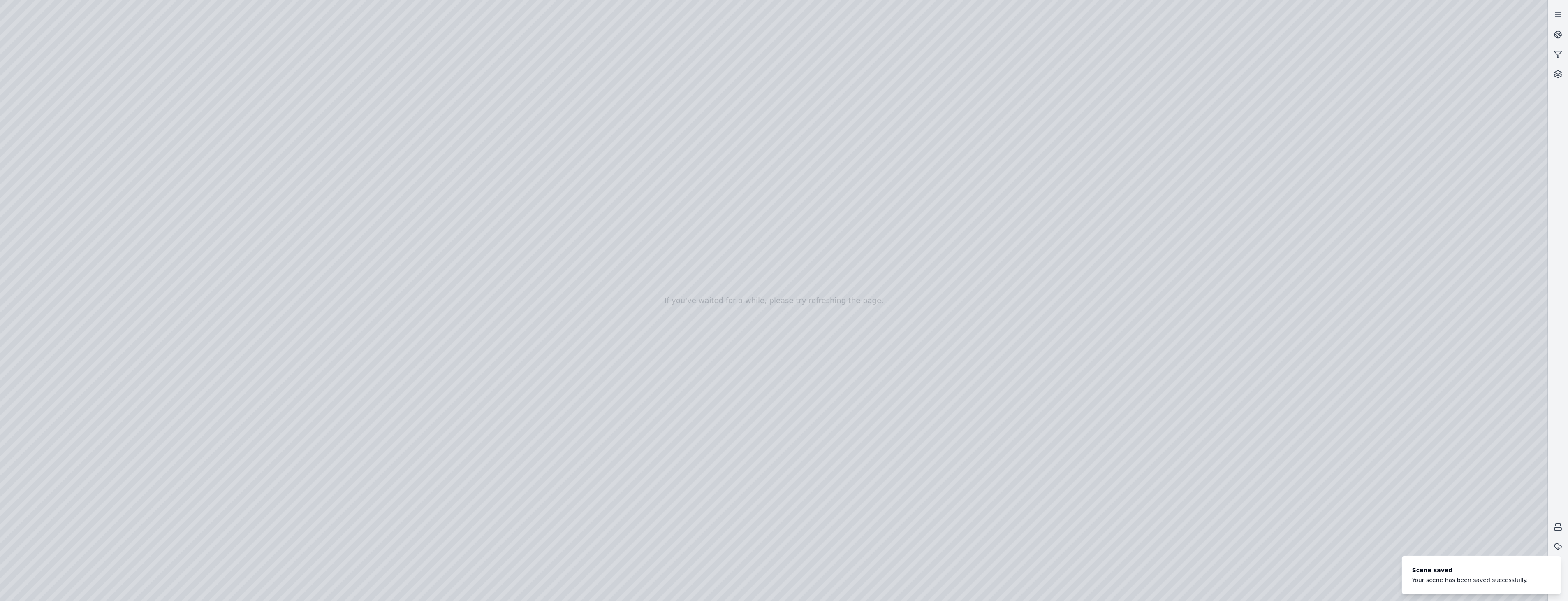
click at [137, 518] on div at bounding box center [774, 300] width 1548 height 601
click at [236, 553] on div at bounding box center [774, 300] width 1548 height 601
click at [270, 443] on div at bounding box center [774, 300] width 1548 height 601
click at [239, 482] on div at bounding box center [774, 300] width 1548 height 601
click at [134, 445] on div at bounding box center [774, 300] width 1548 height 601
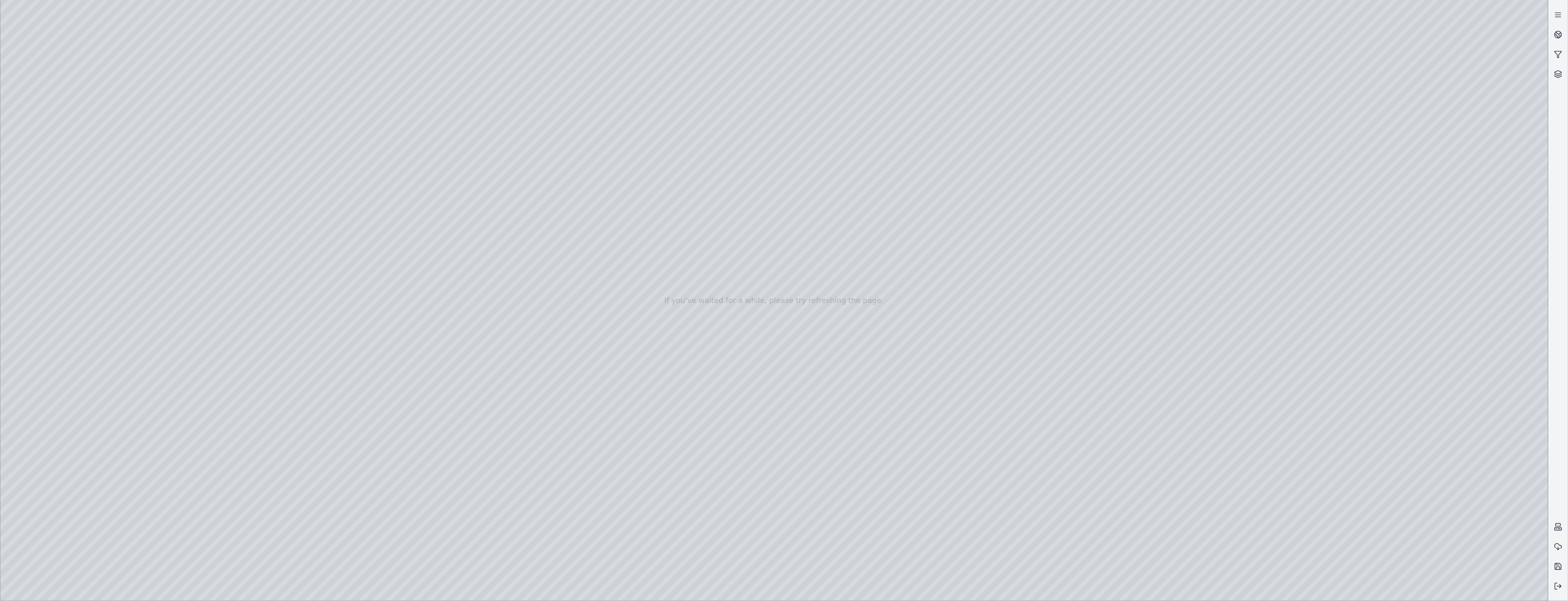
drag, startPoint x: 243, startPoint y: 425, endPoint x: 198, endPoint y: 468, distance: 62.2
click at [243, 424] on div at bounding box center [774, 300] width 1548 height 601
click at [195, 446] on div at bounding box center [774, 300] width 1548 height 601
click at [224, 448] on div at bounding box center [774, 300] width 1548 height 601
click at [270, 445] on div at bounding box center [774, 300] width 1548 height 601
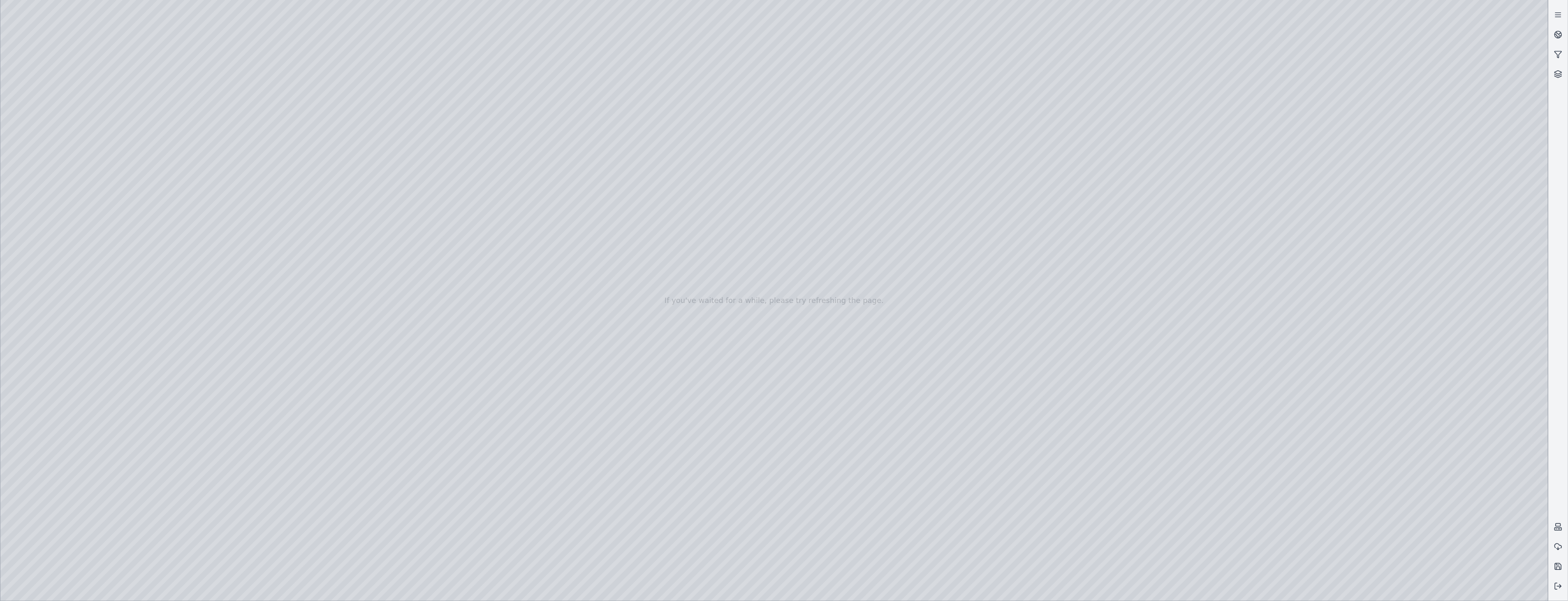
click at [237, 483] on div at bounding box center [774, 300] width 1548 height 601
click at [140, 446] on div at bounding box center [774, 300] width 1548 height 601
click at [194, 495] on div at bounding box center [774, 300] width 1548 height 601
click at [270, 469] on div at bounding box center [774, 300] width 1548 height 601
click at [237, 507] on div at bounding box center [774, 300] width 1548 height 601
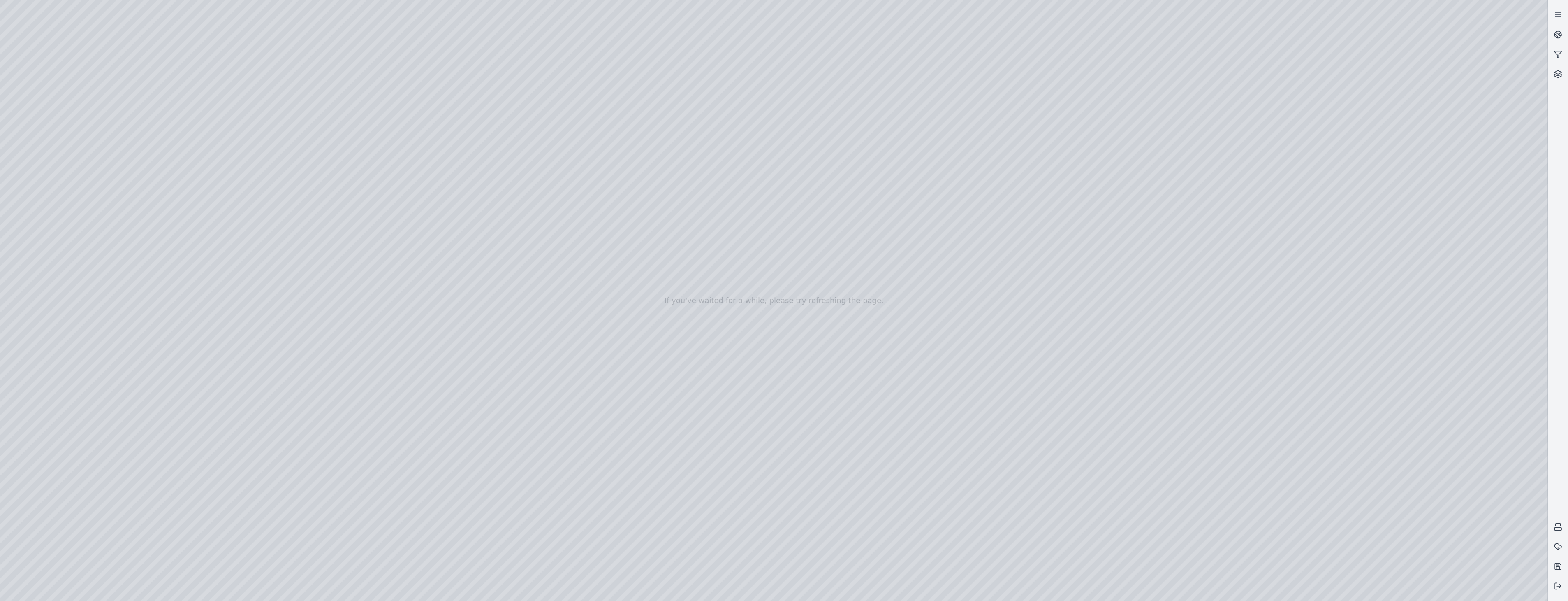
click at [134, 470] on div at bounding box center [774, 300] width 1548 height 601
click at [219, 538] on div at bounding box center [774, 300] width 1548 height 601
click at [266, 543] on div at bounding box center [774, 300] width 1548 height 601
click at [268, 545] on div at bounding box center [774, 300] width 1548 height 601
click at [270, 544] on div at bounding box center [774, 300] width 1548 height 601
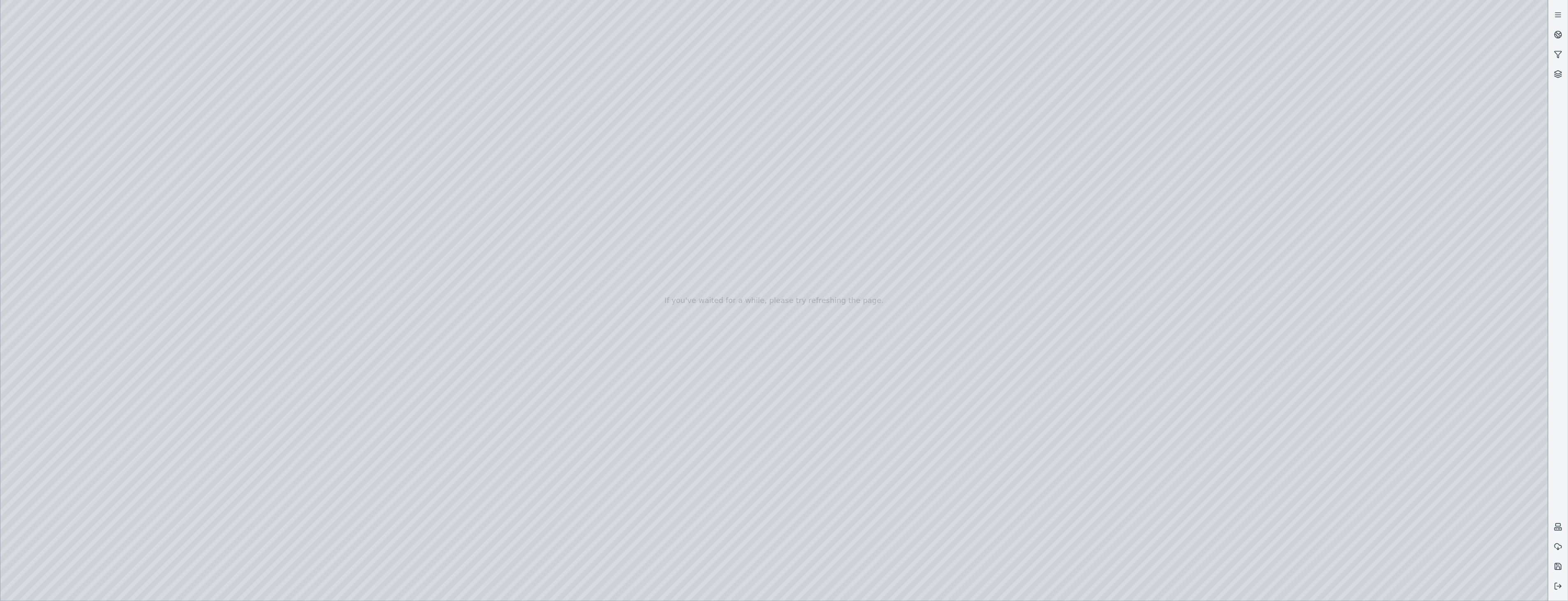
click at [239, 579] on div at bounding box center [774, 300] width 1548 height 601
click at [143, 543] on div at bounding box center [774, 300] width 1548 height 601
click at [287, 483] on div at bounding box center [774, 300] width 1548 height 601
drag, startPoint x: 292, startPoint y: 448, endPoint x: 284, endPoint y: 116, distance: 332.1
click at [284, 116] on div at bounding box center [774, 300] width 1548 height 601
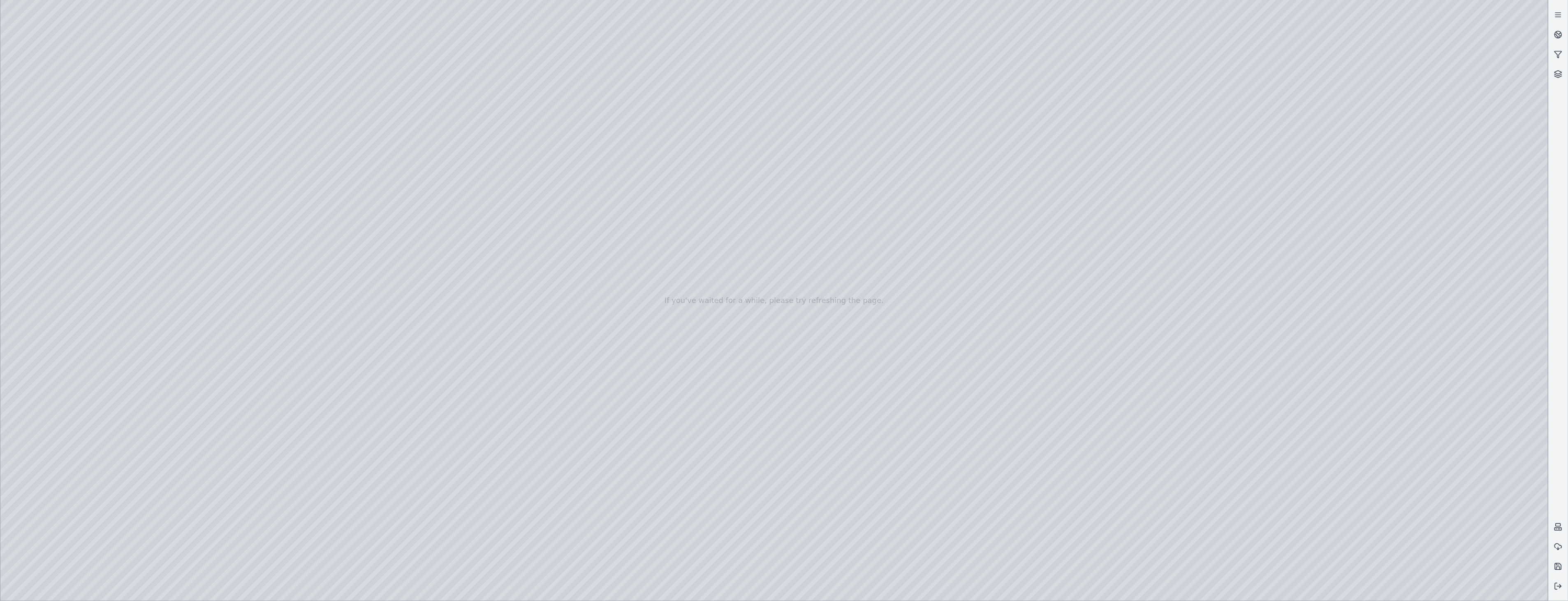
click at [287, 102] on div at bounding box center [774, 300] width 1548 height 601
drag, startPoint x: 288, startPoint y: 129, endPoint x: 289, endPoint y: 99, distance: 30.0
click at [289, 99] on div at bounding box center [774, 300] width 1548 height 601
click at [267, 221] on div at bounding box center [774, 300] width 1548 height 601
click at [241, 291] on div at bounding box center [774, 300] width 1548 height 601
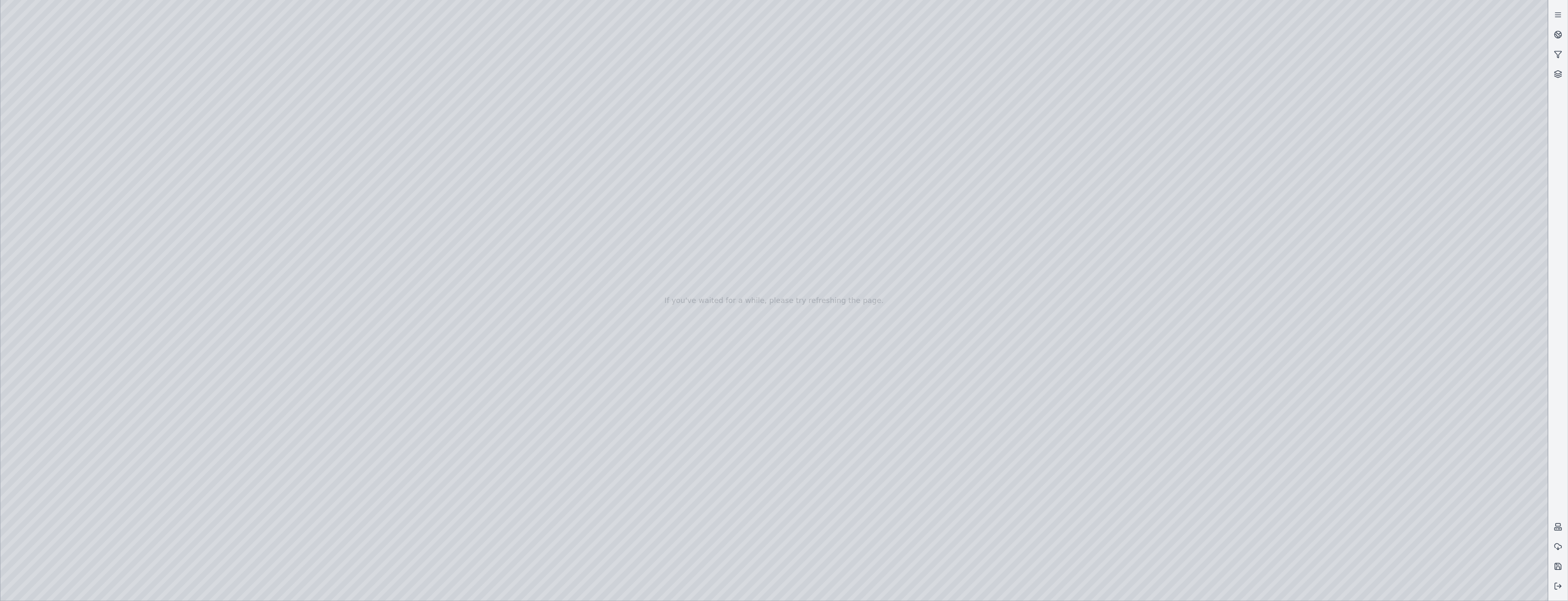
click at [268, 219] on div at bounding box center [774, 300] width 1548 height 601
click at [235, 292] on div at bounding box center [774, 300] width 1548 height 601
click at [216, 291] on div at bounding box center [774, 300] width 1548 height 601
click at [196, 195] on div at bounding box center [774, 300] width 1548 height 601
click at [271, 222] on div at bounding box center [774, 300] width 1548 height 601
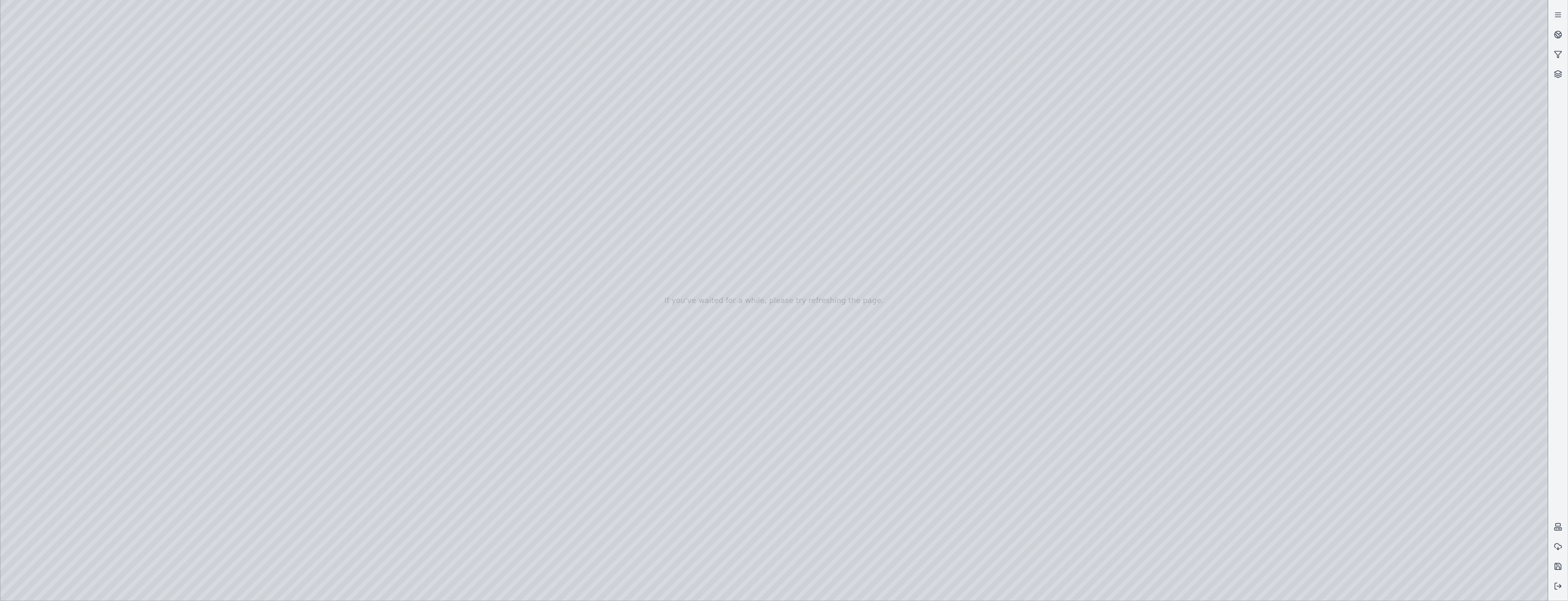
click at [233, 291] on div at bounding box center [774, 300] width 1548 height 601
click at [781, 323] on div at bounding box center [774, 300] width 1548 height 601
click at [781, 568] on icon at bounding box center [1558, 566] width 8 height 8
drag, startPoint x: 287, startPoint y: 222, endPoint x: 320, endPoint y: 80, distance: 145.8
click at [320, 80] on div at bounding box center [774, 300] width 1548 height 601
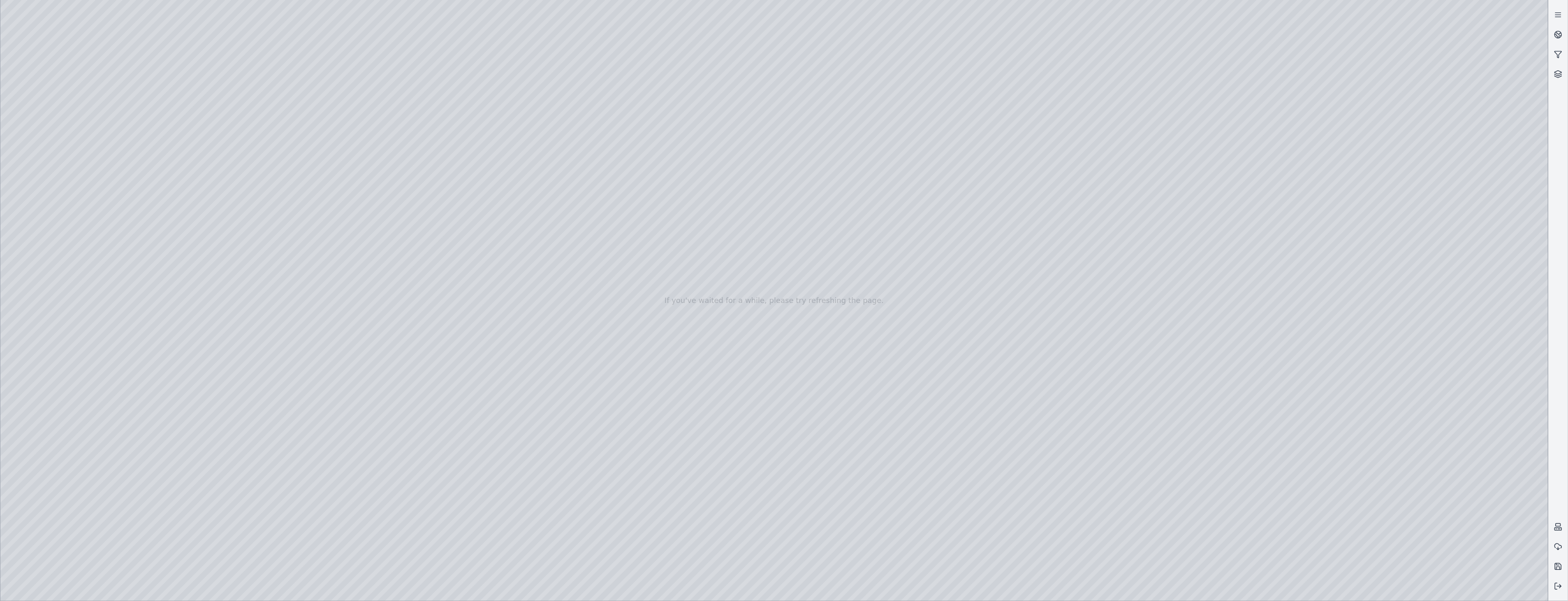
click at [781, 588] on div at bounding box center [774, 300] width 1548 height 601
click at [23, 480] on div at bounding box center [774, 300] width 1548 height 601
drag, startPoint x: 737, startPoint y: 502, endPoint x: 665, endPoint y: 500, distance: 72.0
click at [665, 500] on div at bounding box center [774, 300] width 1548 height 601
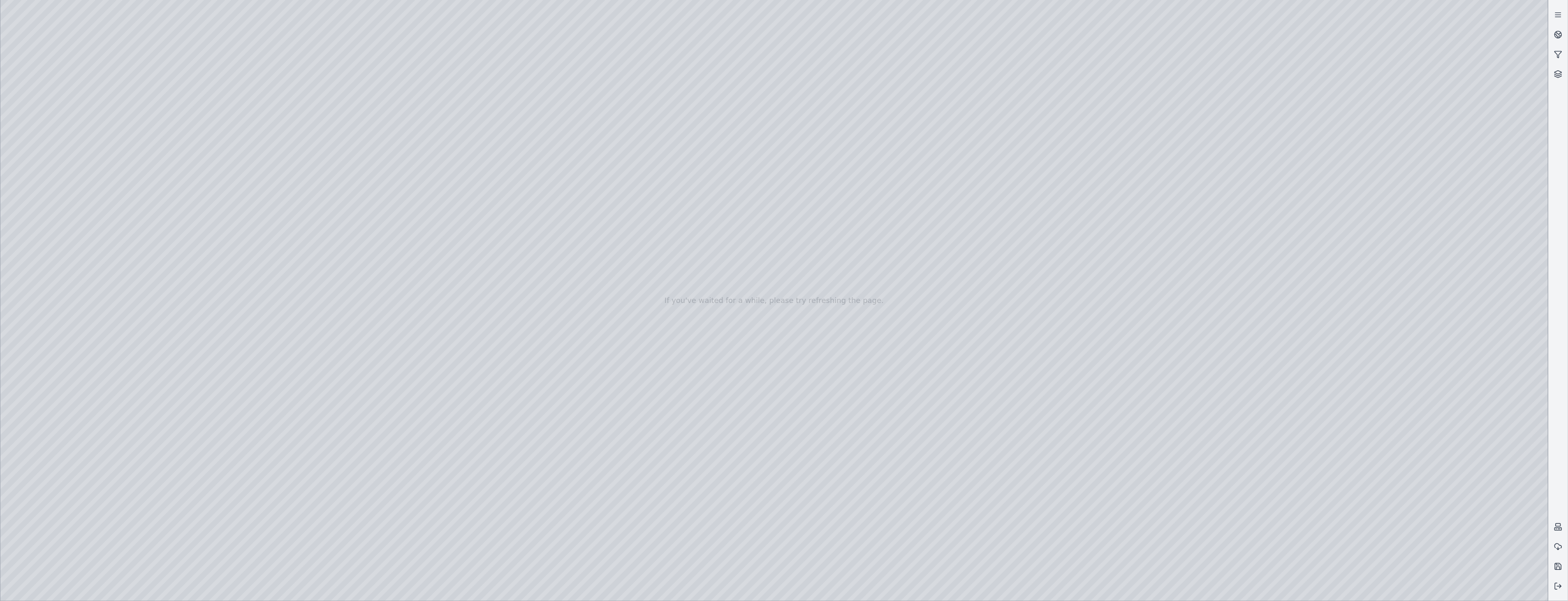
click at [781, 447] on div at bounding box center [774, 300] width 1548 height 601
click at [196, 524] on div at bounding box center [774, 300] width 1548 height 601
click at [781, 586] on div at bounding box center [774, 300] width 1548 height 601
click at [781, 494] on div at bounding box center [774, 300] width 1548 height 601
drag, startPoint x: 665, startPoint y: 504, endPoint x: 998, endPoint y: 496, distance: 333.1
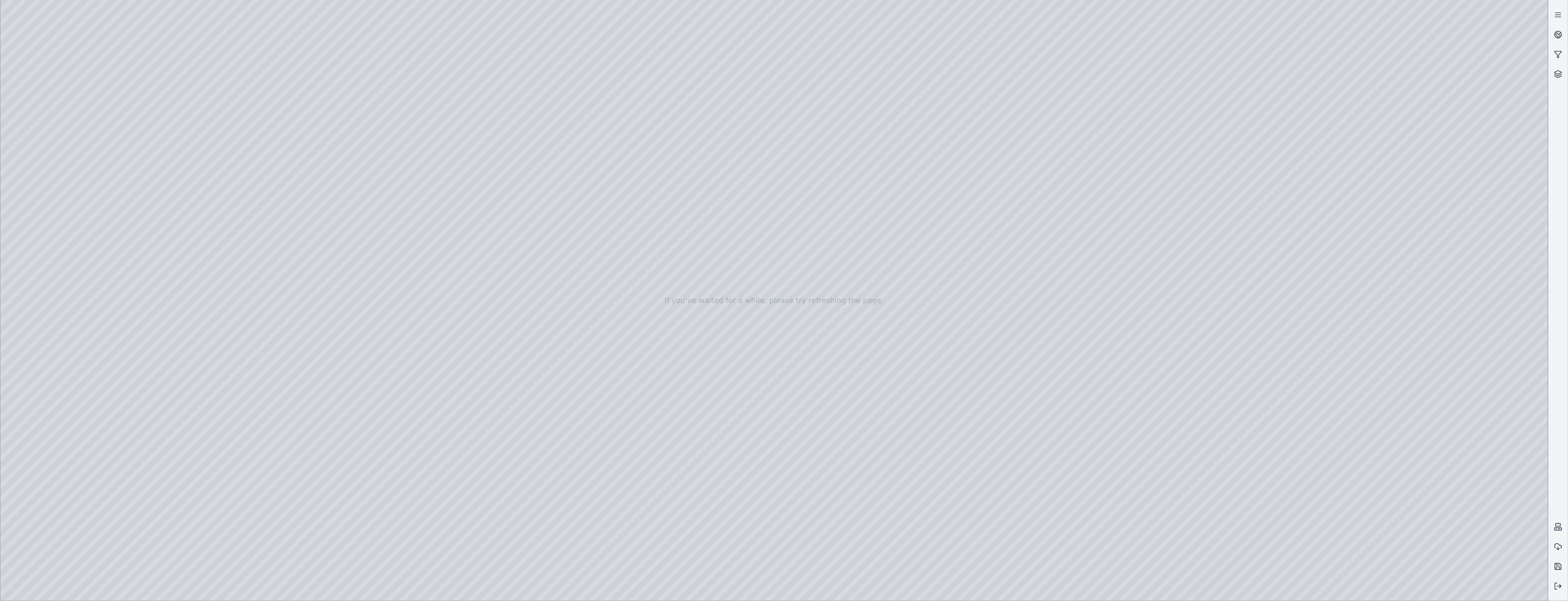
click at [781, 496] on div at bounding box center [774, 300] width 1548 height 601
click at [781, 445] on div at bounding box center [774, 300] width 1548 height 601
click at [221, 543] on div at bounding box center [774, 300] width 1548 height 601
click at [169, 244] on div at bounding box center [774, 300] width 1548 height 601
click at [54, 172] on div at bounding box center [774, 300] width 1548 height 601
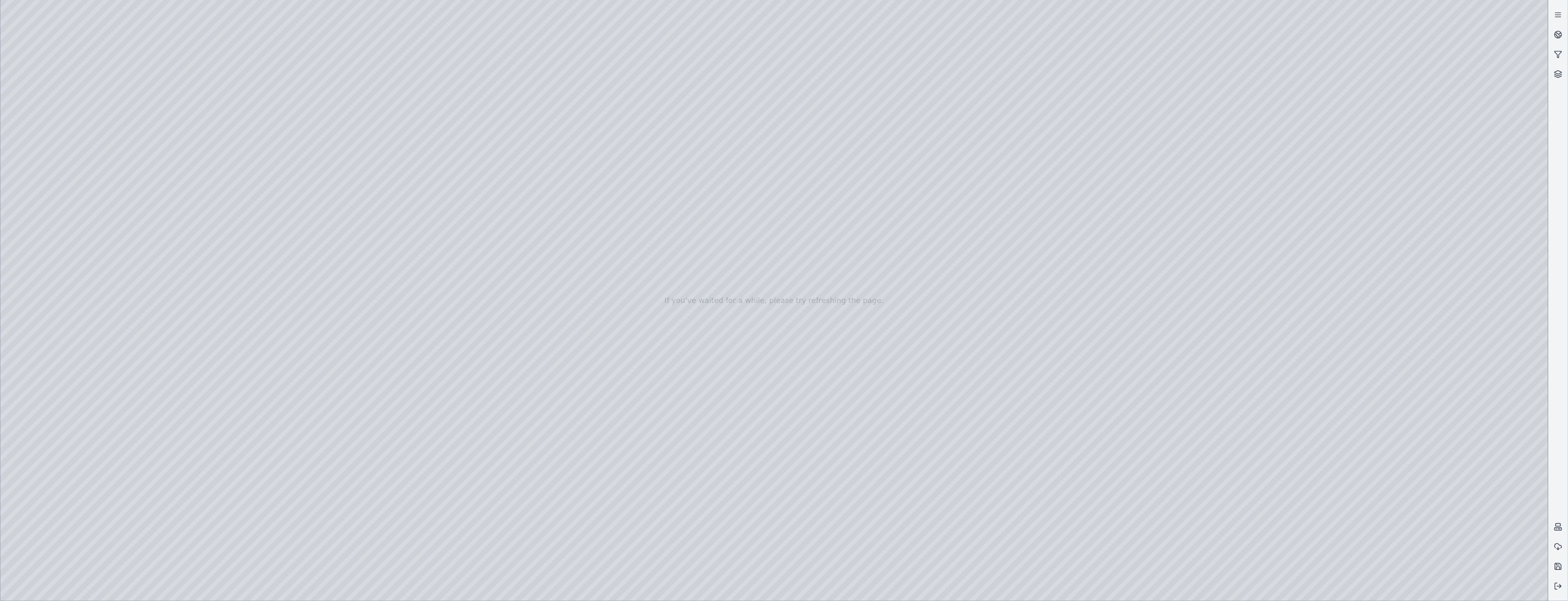
click at [243, 414] on div at bounding box center [774, 300] width 1548 height 601
click at [225, 434] on div at bounding box center [774, 300] width 1548 height 601
click at [388, 243] on div at bounding box center [774, 300] width 1548 height 601
click at [489, 146] on div at bounding box center [774, 300] width 1548 height 601
click at [63, 150] on div at bounding box center [774, 300] width 1548 height 601
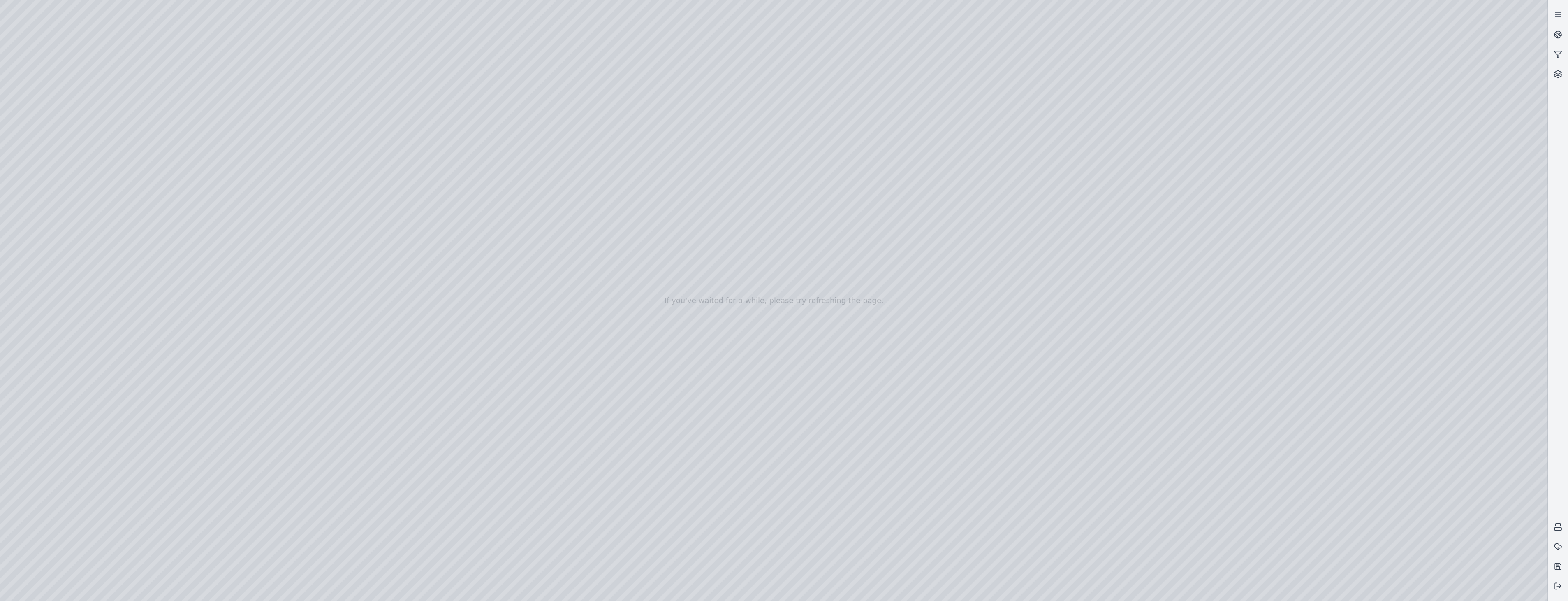
click at [52, 175] on div at bounding box center [774, 300] width 1548 height 601
click at [242, 414] on div at bounding box center [774, 300] width 1548 height 601
click at [228, 435] on div at bounding box center [774, 300] width 1548 height 601
click at [385, 252] on div at bounding box center [774, 300] width 1548 height 601
click at [396, 249] on div at bounding box center [774, 300] width 1548 height 601
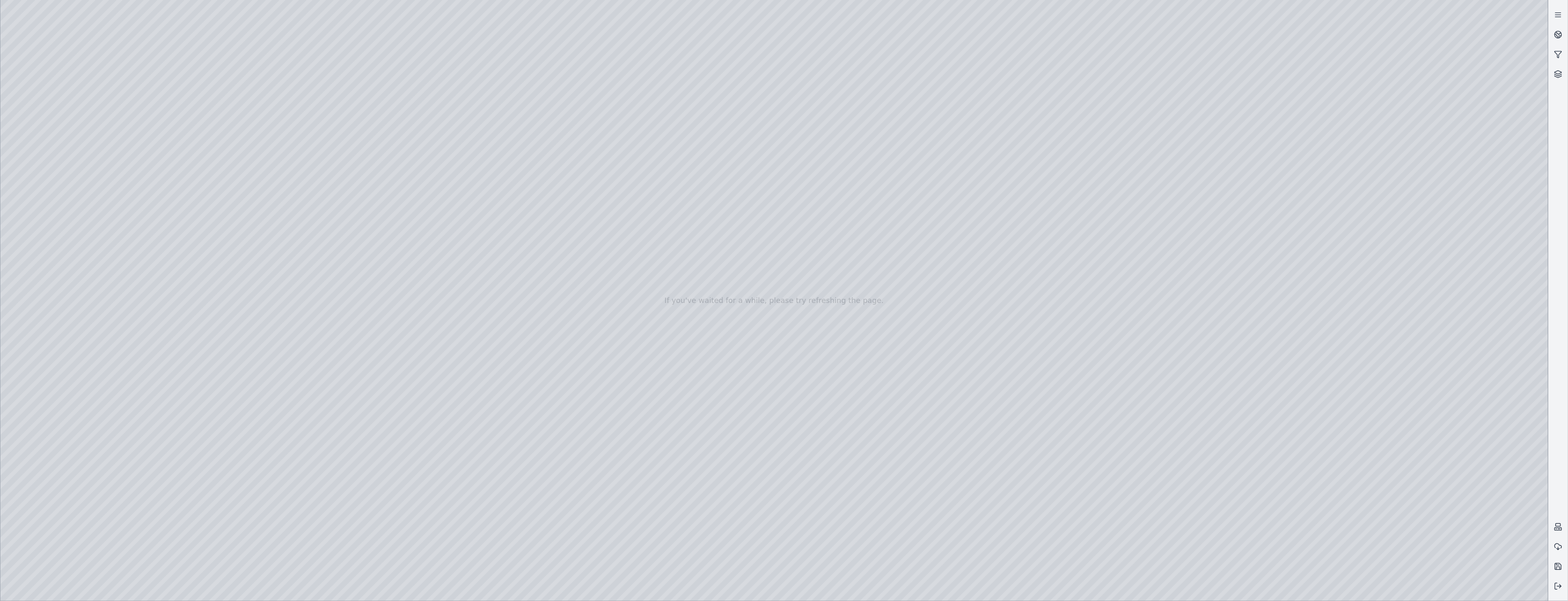
click at [395, 243] on div at bounding box center [774, 300] width 1548 height 601
click at [471, 333] on div at bounding box center [774, 300] width 1548 height 601
click at [492, 149] on div at bounding box center [774, 300] width 1548 height 601
click at [65, 150] on div at bounding box center [774, 300] width 1548 height 601
click at [273, 119] on div at bounding box center [774, 300] width 1548 height 601
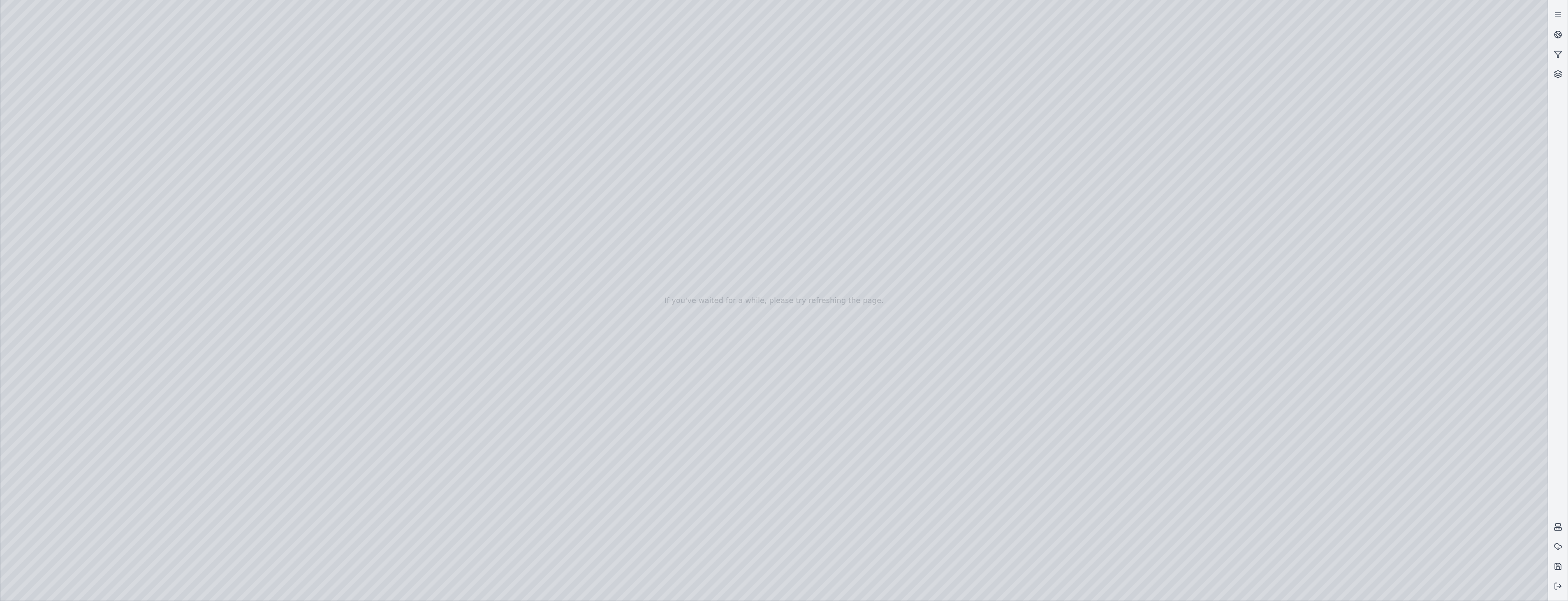
click at [227, 155] on div at bounding box center [774, 300] width 1548 height 601
click at [186, 123] on div at bounding box center [774, 300] width 1548 height 601
drag, startPoint x: 151, startPoint y: 117, endPoint x: 242, endPoint y: 121, distance: 91.1
click at [242, 121] on div at bounding box center [774, 300] width 1548 height 601
click at [377, 278] on div at bounding box center [774, 300] width 1548 height 601
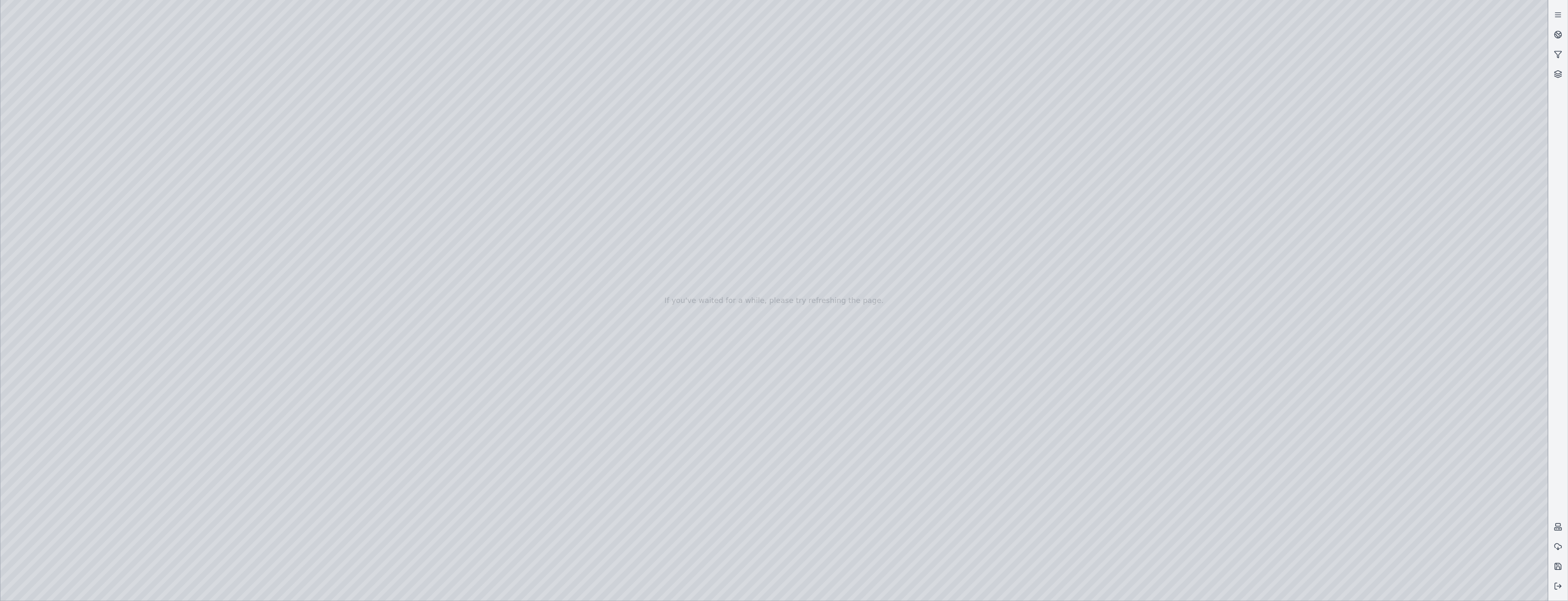
drag, startPoint x: 1046, startPoint y: 102, endPoint x: 967, endPoint y: 95, distance: 79.3
click at [781, 102] on div at bounding box center [774, 300] width 1548 height 601
click at [217, 522] on div at bounding box center [774, 300] width 1548 height 601
drag, startPoint x: 433, startPoint y: 413, endPoint x: 385, endPoint y: 408, distance: 48.3
drag, startPoint x: 375, startPoint y: 345, endPoint x: 322, endPoint y: 384, distance: 65.8
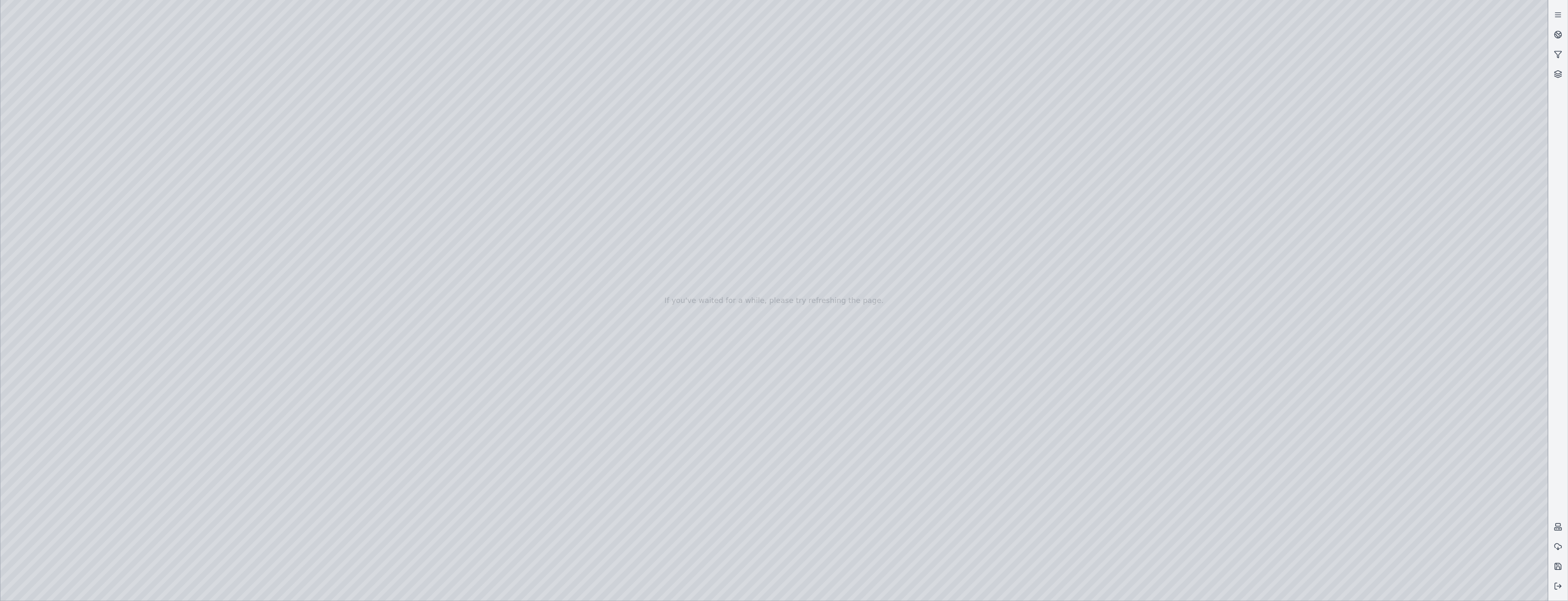
click at [214, 542] on div at bounding box center [774, 300] width 1548 height 601
click at [216, 544] on div at bounding box center [774, 300] width 1548 height 601
click at [155, 116] on div at bounding box center [774, 300] width 1548 height 601
click at [212, 150] on div at bounding box center [774, 300] width 1548 height 601
drag, startPoint x: 292, startPoint y: 240, endPoint x: 305, endPoint y: 490, distance: 250.3
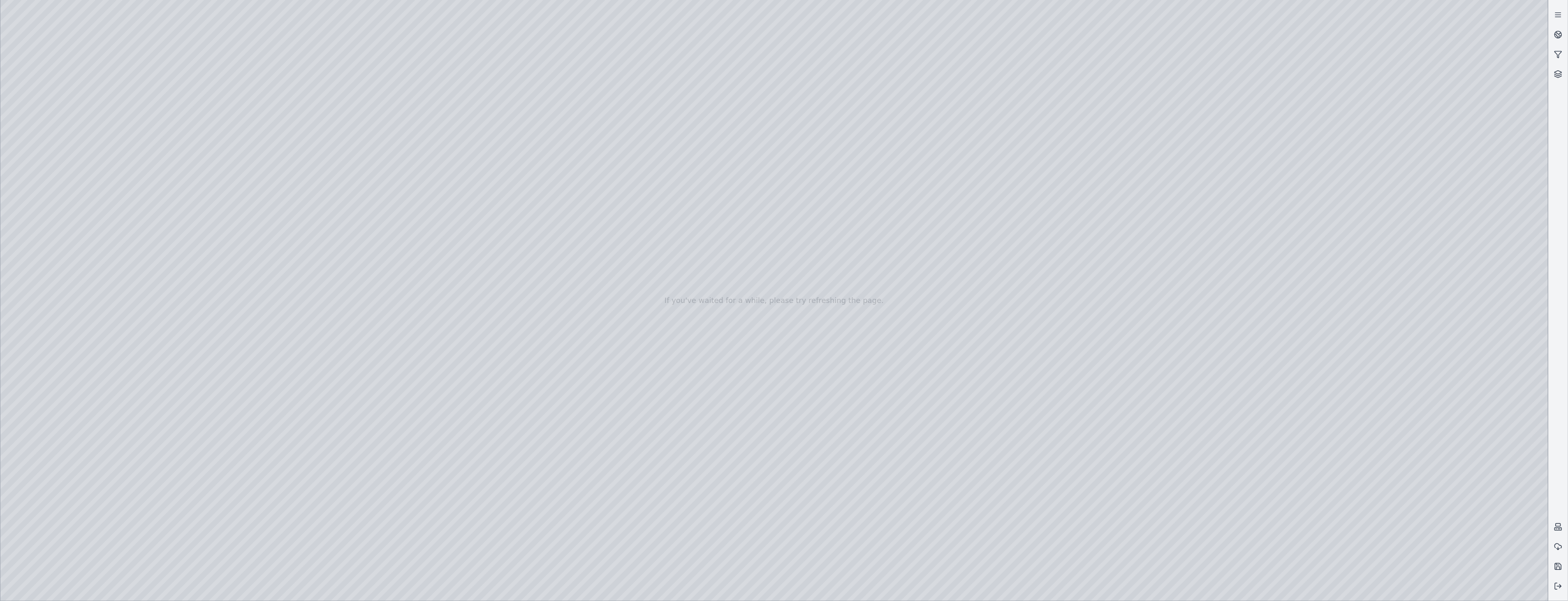
click at [305, 490] on div at bounding box center [774, 300] width 1548 height 601
click at [781, 565] on icon at bounding box center [1558, 566] width 8 height 8
click at [181, 401] on div at bounding box center [774, 300] width 1548 height 601
click at [112, 40] on div at bounding box center [774, 300] width 1548 height 601
click at [68, 153] on div at bounding box center [774, 300] width 1548 height 601
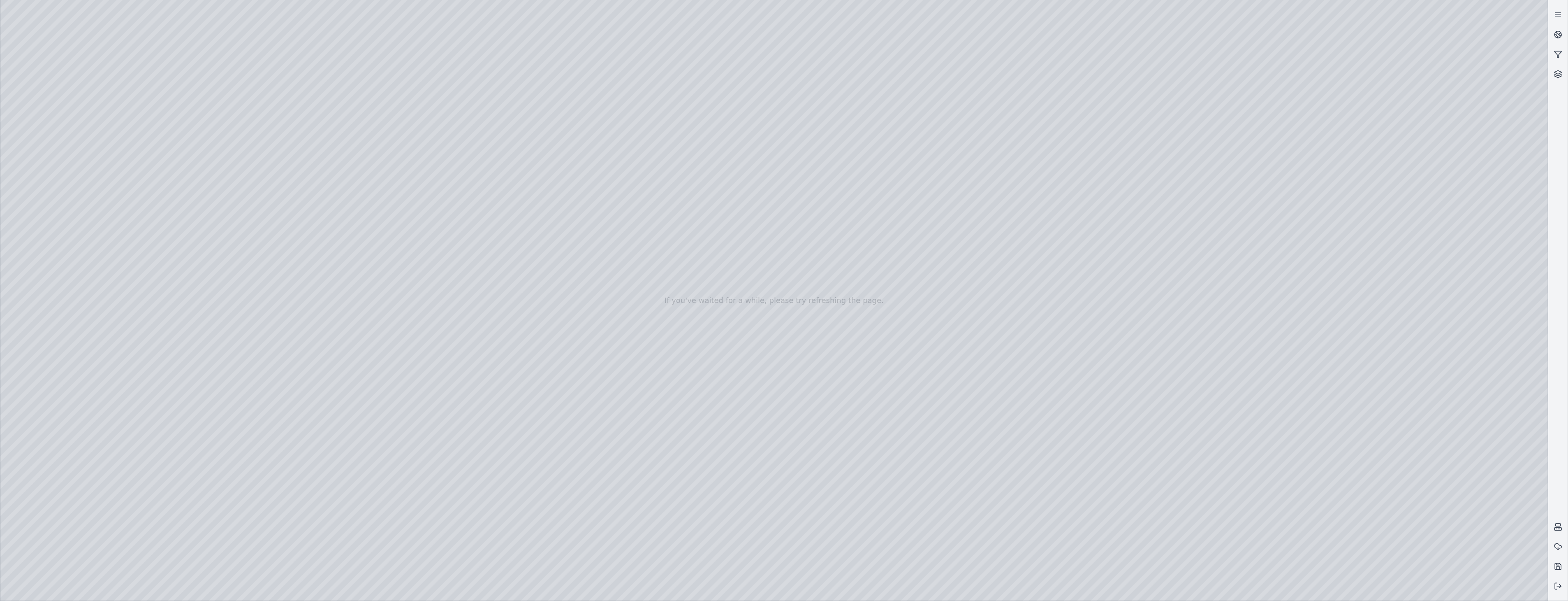
click at [58, 172] on div at bounding box center [774, 300] width 1548 height 601
drag, startPoint x: 295, startPoint y: 306, endPoint x: 282, endPoint y: 114, distance: 192.4
click at [282, 114] on div at bounding box center [774, 300] width 1548 height 601
click at [268, 165] on div at bounding box center [774, 300] width 1548 height 601
click at [70, 148] on div at bounding box center [774, 300] width 1548 height 601
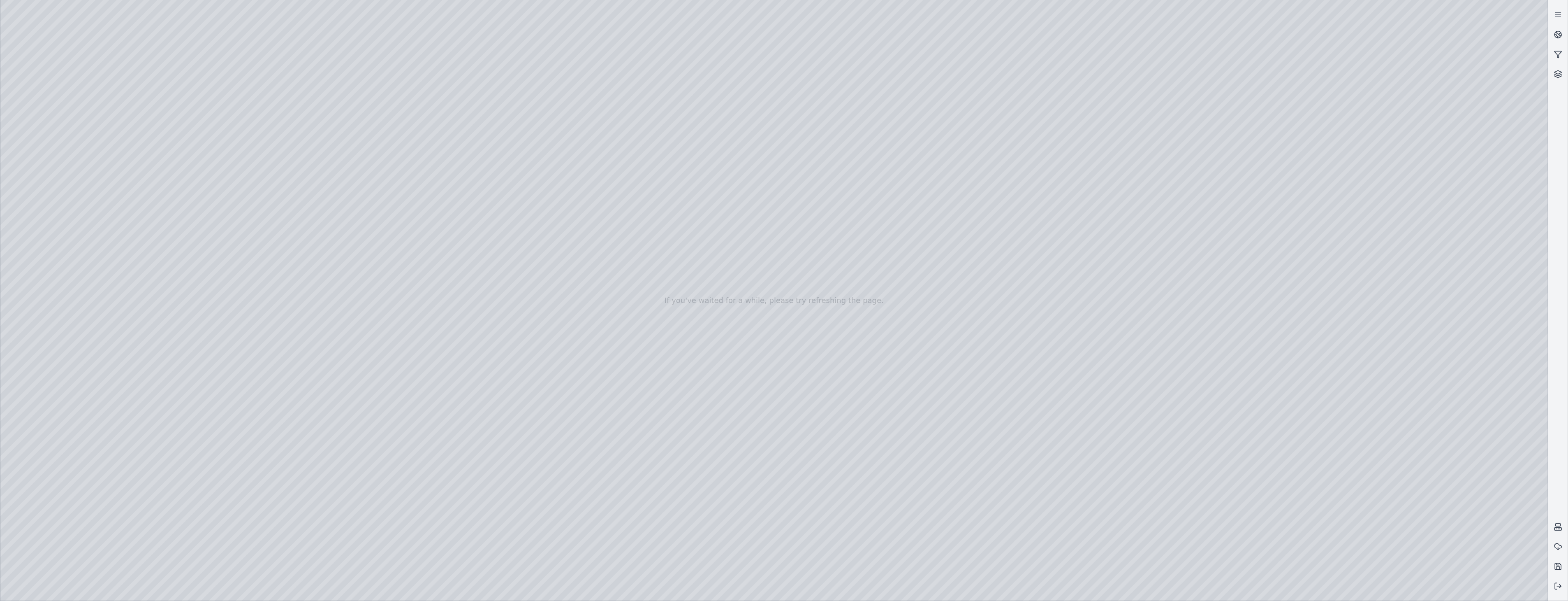
click at [189, 525] on div at bounding box center [774, 300] width 1548 height 601
click at [54, 168] on div at bounding box center [774, 300] width 1548 height 601
click at [278, 169] on div at bounding box center [774, 300] width 1548 height 601
click at [49, 151] on div at bounding box center [774, 300] width 1548 height 601
click at [179, 493] on div at bounding box center [774, 300] width 1548 height 601
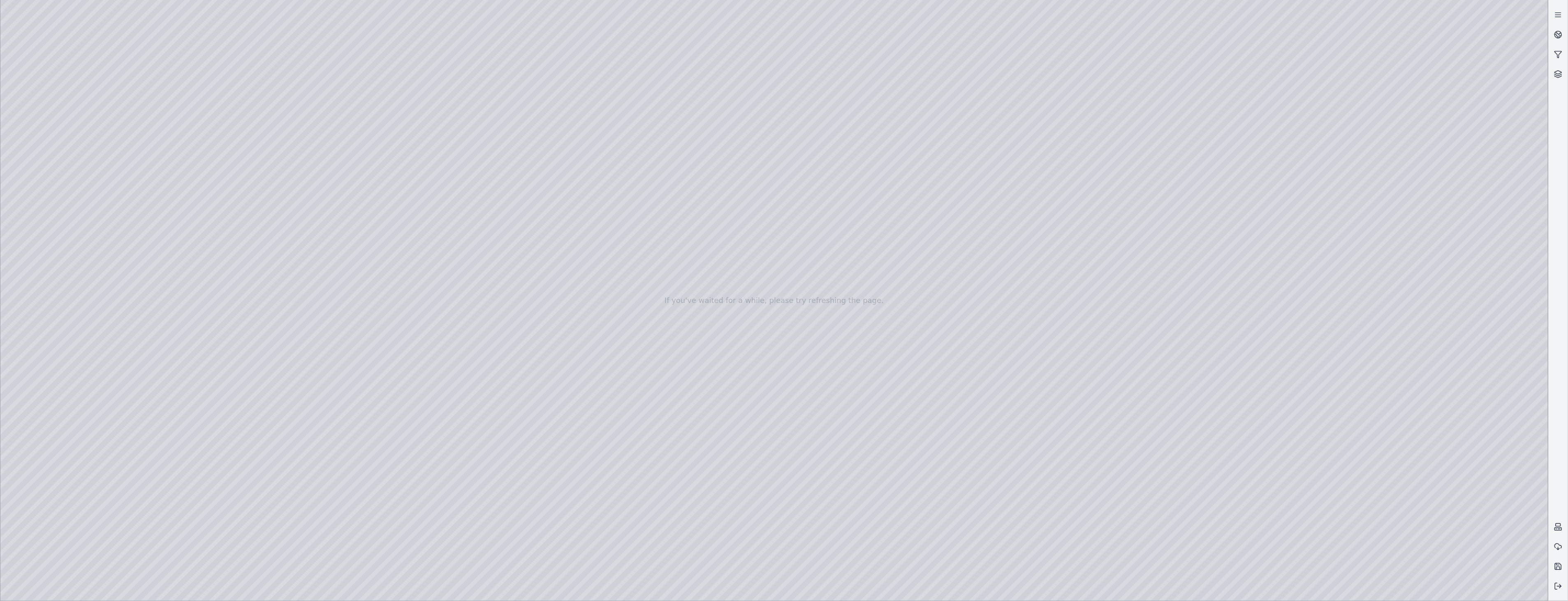
click at [191, 499] on div at bounding box center [774, 300] width 1548 height 601
click at [63, 175] on div at bounding box center [774, 300] width 1548 height 601
click at [270, 169] on div at bounding box center [774, 300] width 1548 height 601
click at [68, 150] on div at bounding box center [774, 300] width 1548 height 601
click at [181, 244] on div at bounding box center [774, 300] width 1548 height 601
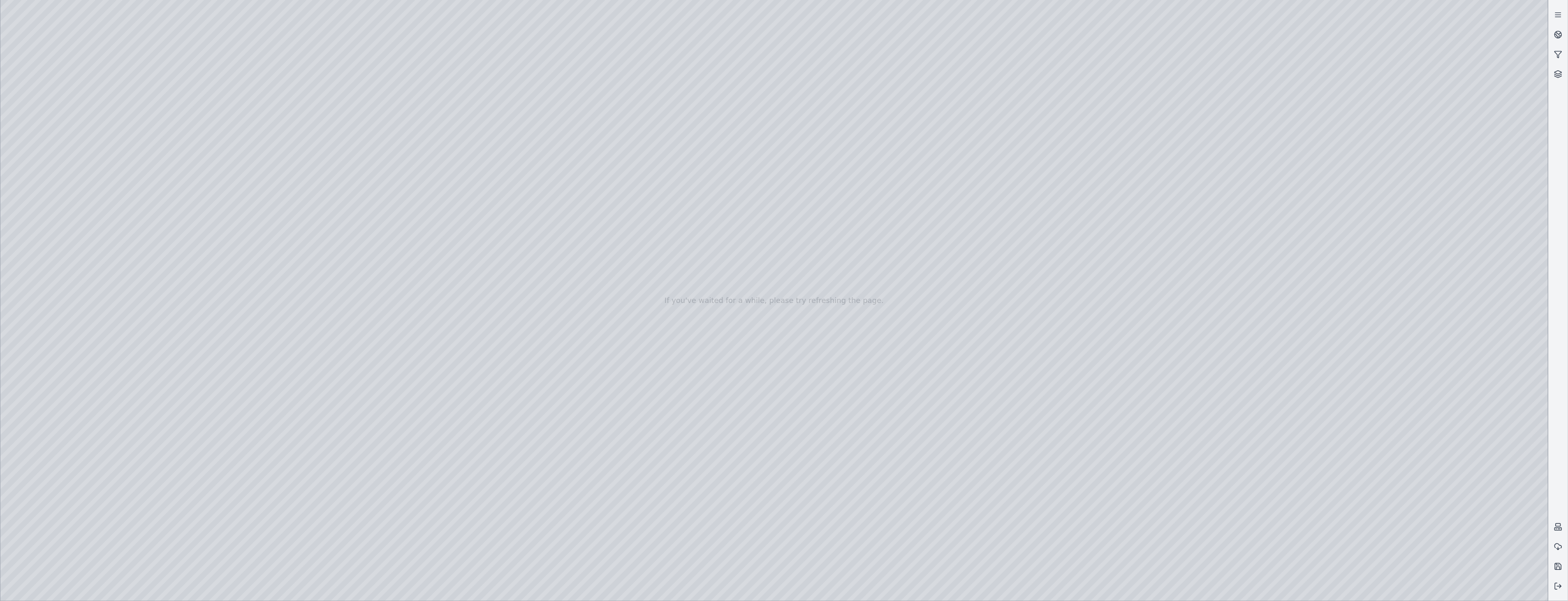
click at [181, 244] on div at bounding box center [774, 300] width 1548 height 601
click at [63, 172] on div at bounding box center [774, 300] width 1548 height 601
click at [278, 169] on div at bounding box center [774, 300] width 1548 height 601
click at [60, 149] on div at bounding box center [774, 300] width 1548 height 601
click at [183, 118] on div at bounding box center [774, 300] width 1548 height 601
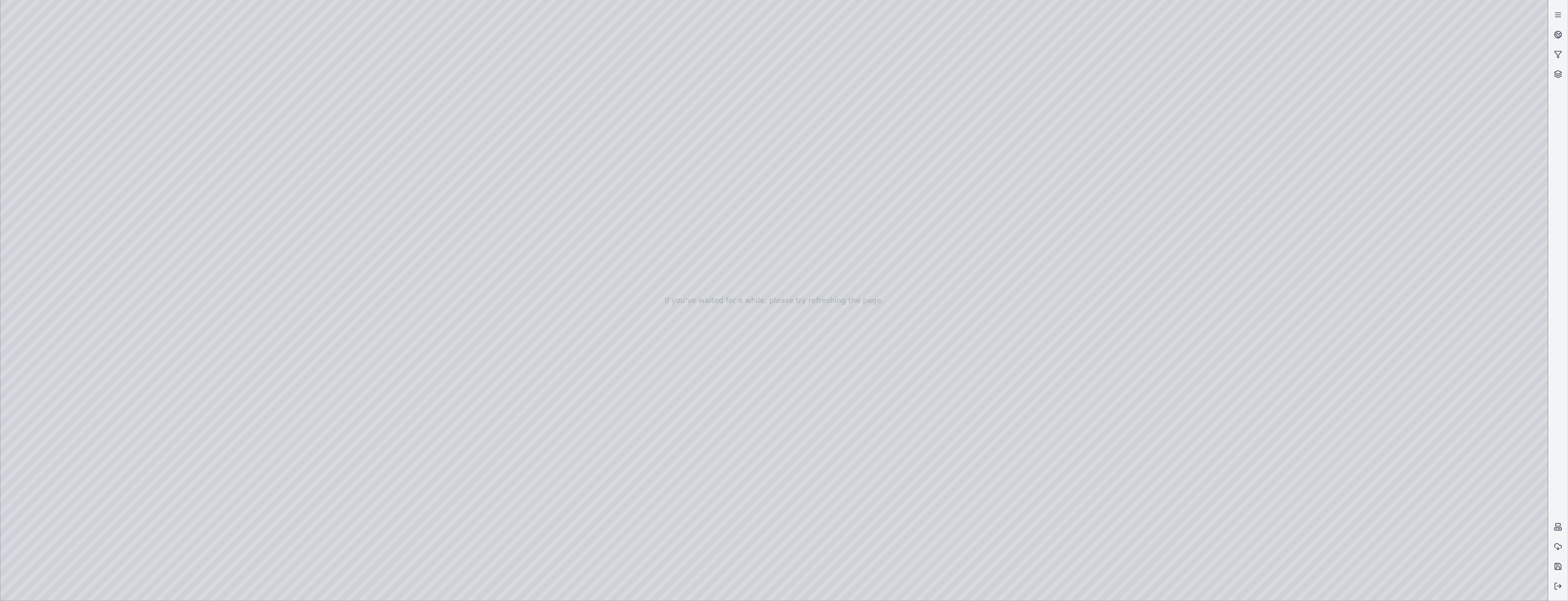
click at [64, 171] on div at bounding box center [774, 300] width 1548 height 601
click at [273, 168] on div at bounding box center [774, 300] width 1548 height 601
click at [64, 150] on div at bounding box center [774, 300] width 1548 height 601
click at [187, 294] on div at bounding box center [774, 300] width 1548 height 601
click at [185, 293] on div at bounding box center [774, 300] width 1548 height 601
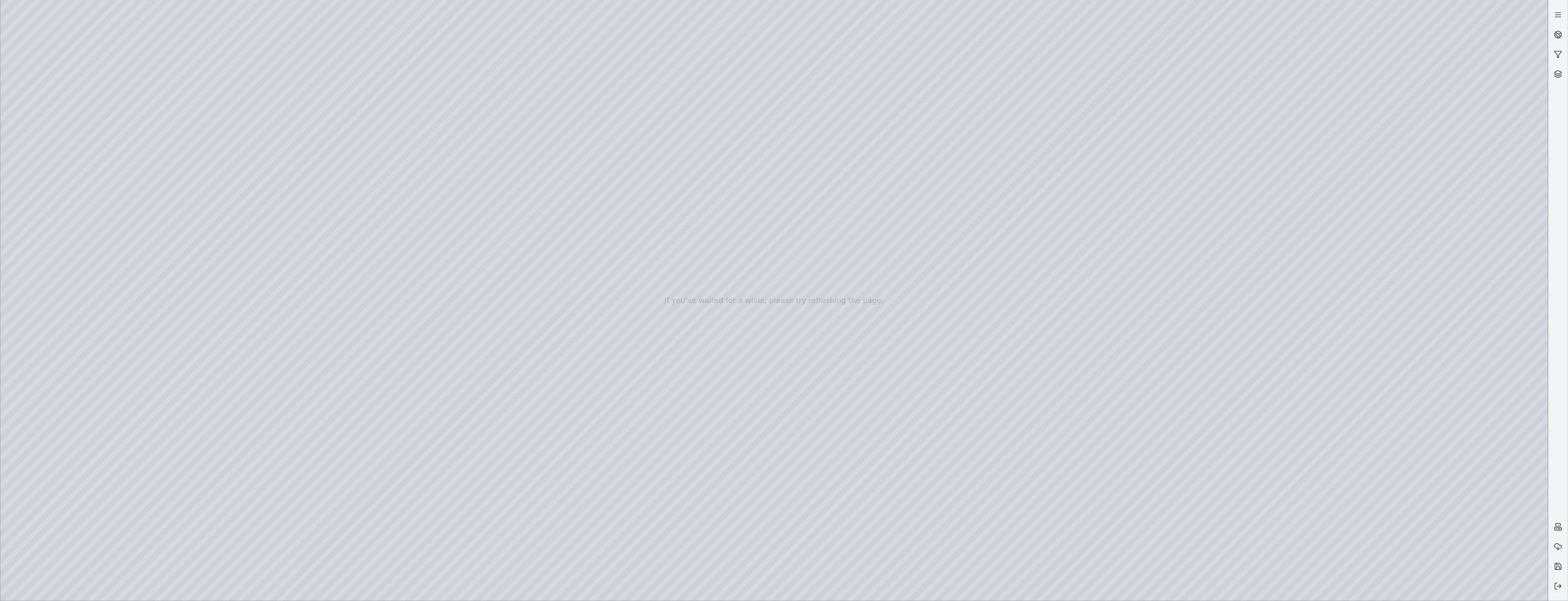
click at [195, 166] on div at bounding box center [774, 300] width 1548 height 601
click at [781, 565] on icon at bounding box center [1558, 564] width 3 height 2
click at [182, 106] on div at bounding box center [774, 300] width 1548 height 601
click at [205, 100] on div at bounding box center [774, 300] width 1548 height 601
click at [781, 566] on icon at bounding box center [1558, 566] width 8 height 8
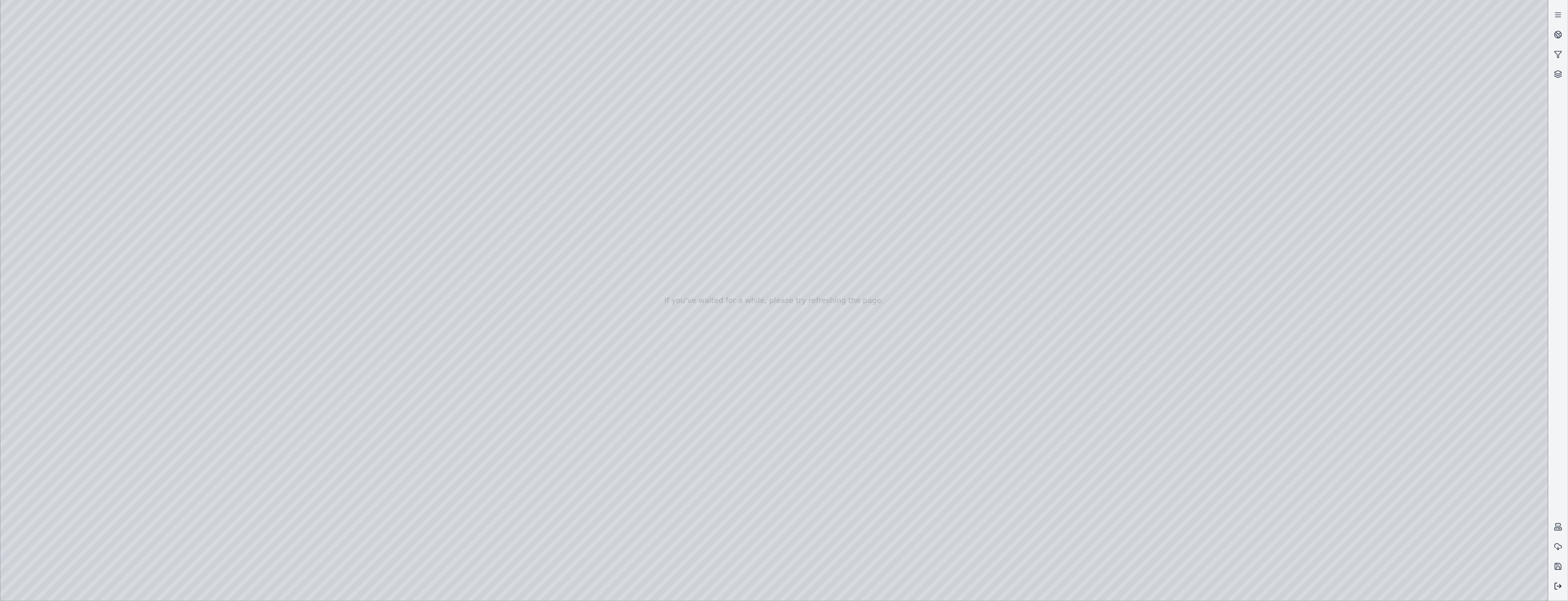
click at [781, 587] on icon at bounding box center [1558, 586] width 8 height 8
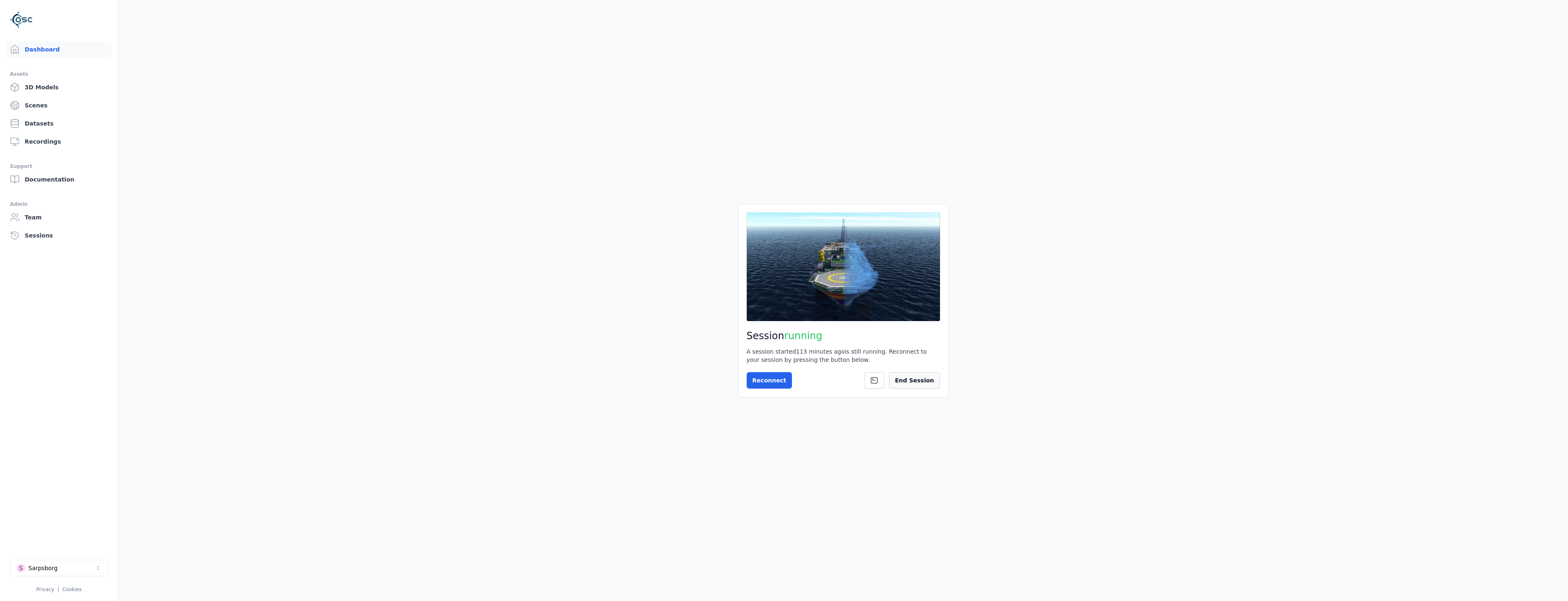
click at [781, 380] on button "End Session" at bounding box center [914, 380] width 50 height 17
